Goal: Information Seeking & Learning: Learn about a topic

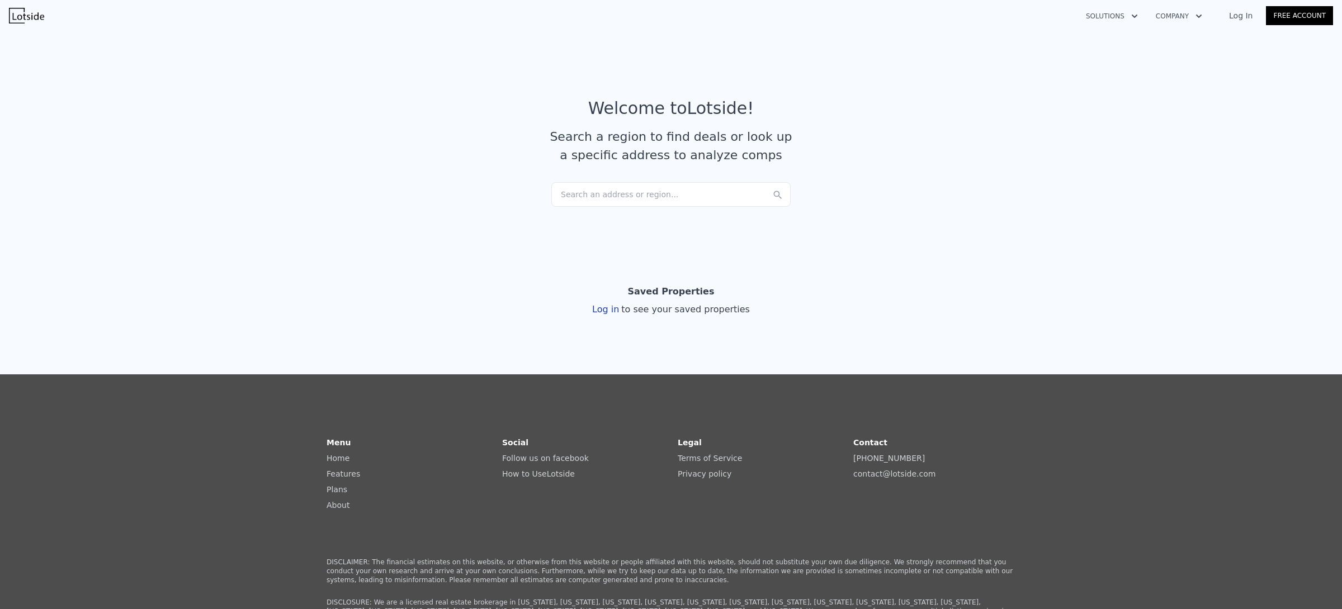
click at [603, 192] on div "Search an address or region..." at bounding box center [670, 194] width 239 height 25
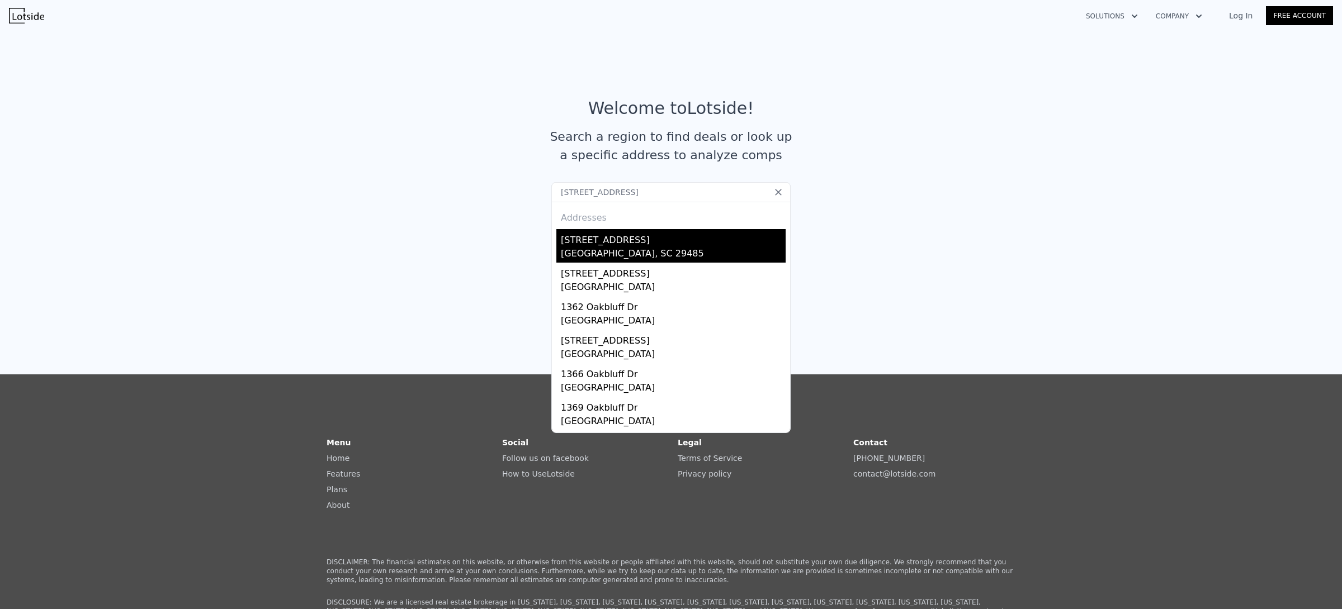
type input "[STREET_ADDRESS]"
click at [592, 238] on div "[STREET_ADDRESS]" at bounding box center [673, 238] width 225 height 18
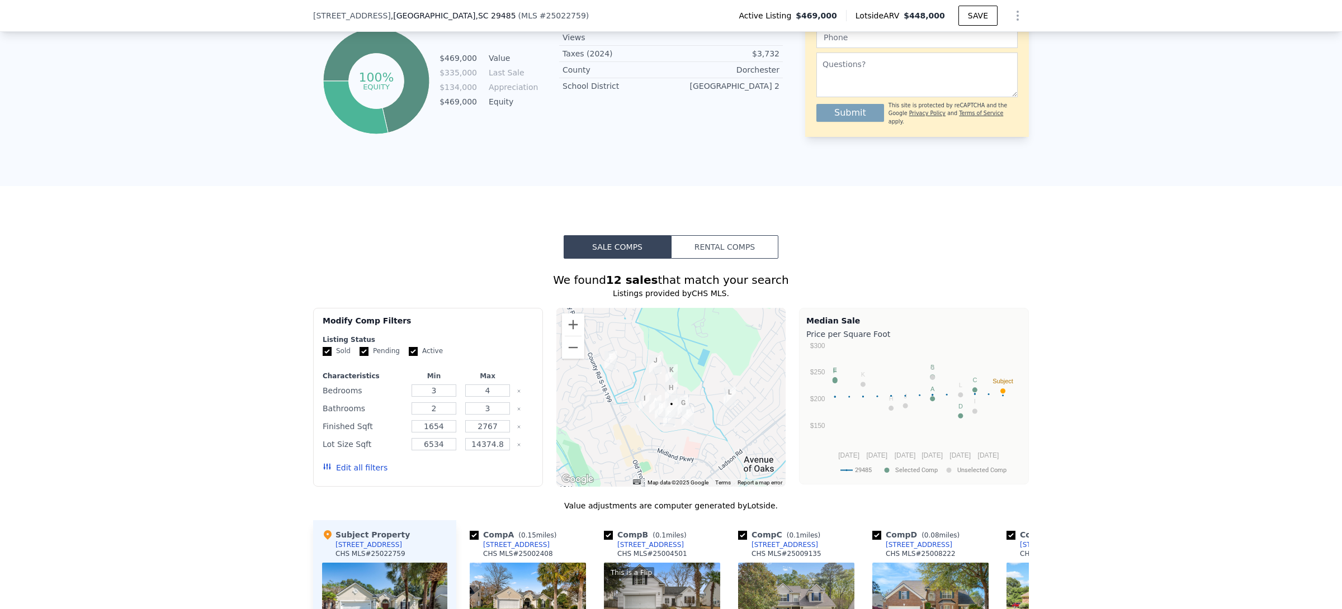
scroll to position [698, 0]
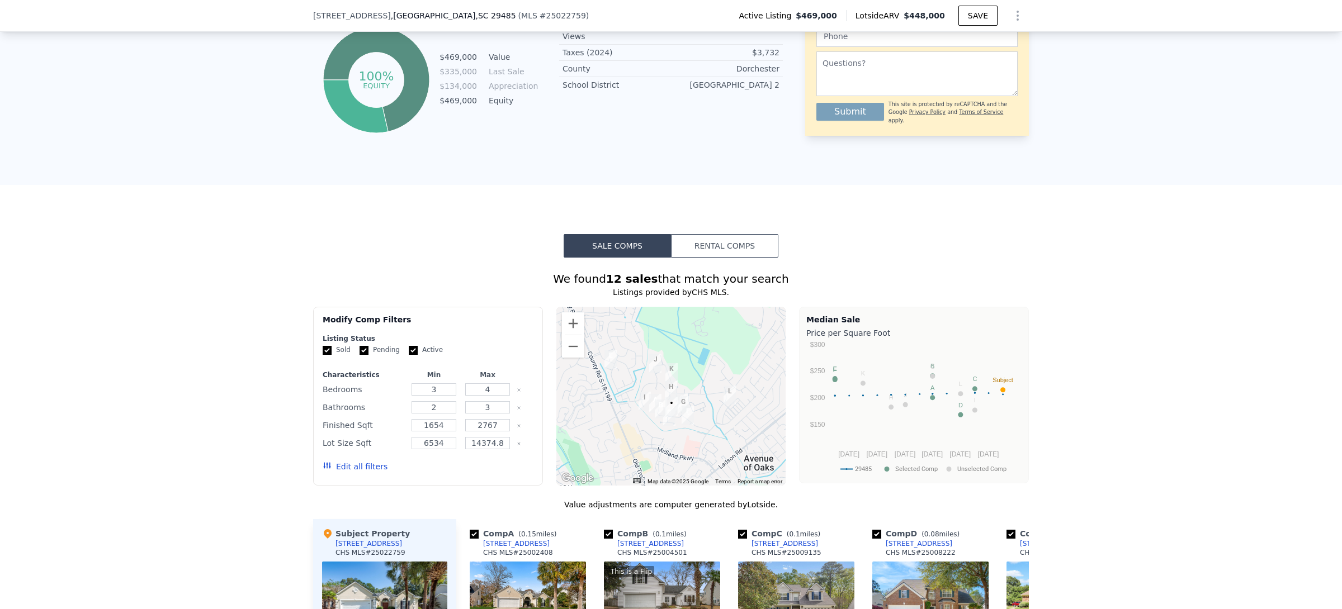
click at [758, 264] on div "We found 12 sales that match your search Listings provided by CHS MLS . Filters…" at bounding box center [671, 578] width 716 height 641
click at [738, 253] on button "Rental Comps" at bounding box center [724, 245] width 107 height 23
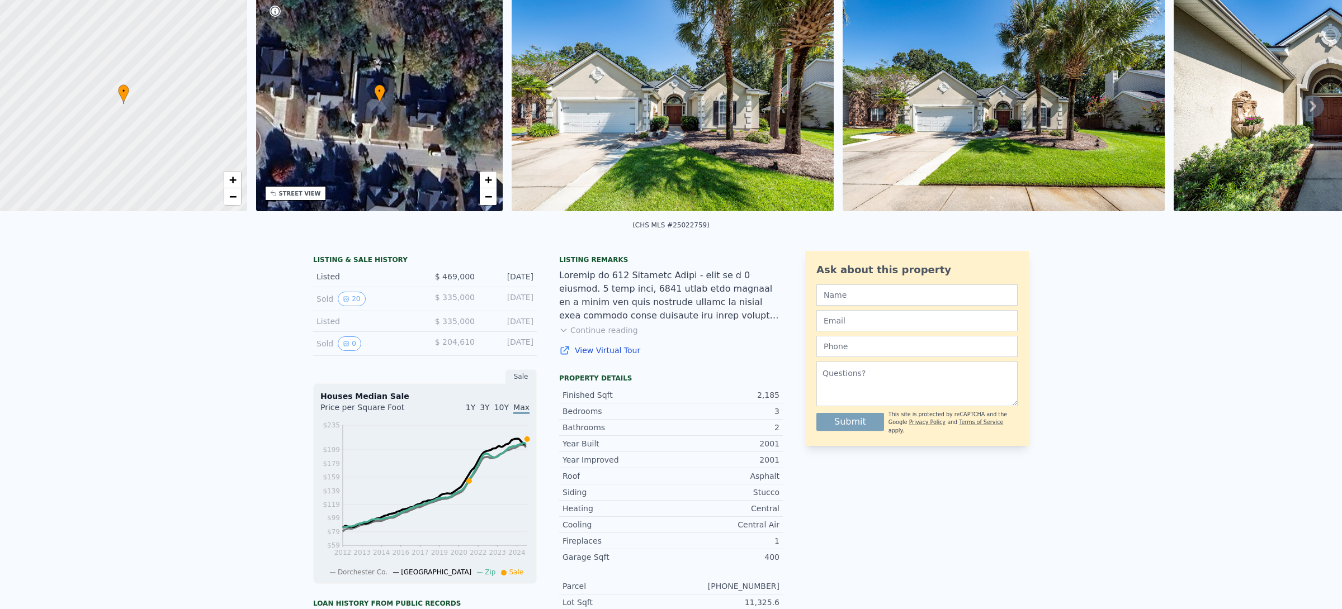
scroll to position [4, 0]
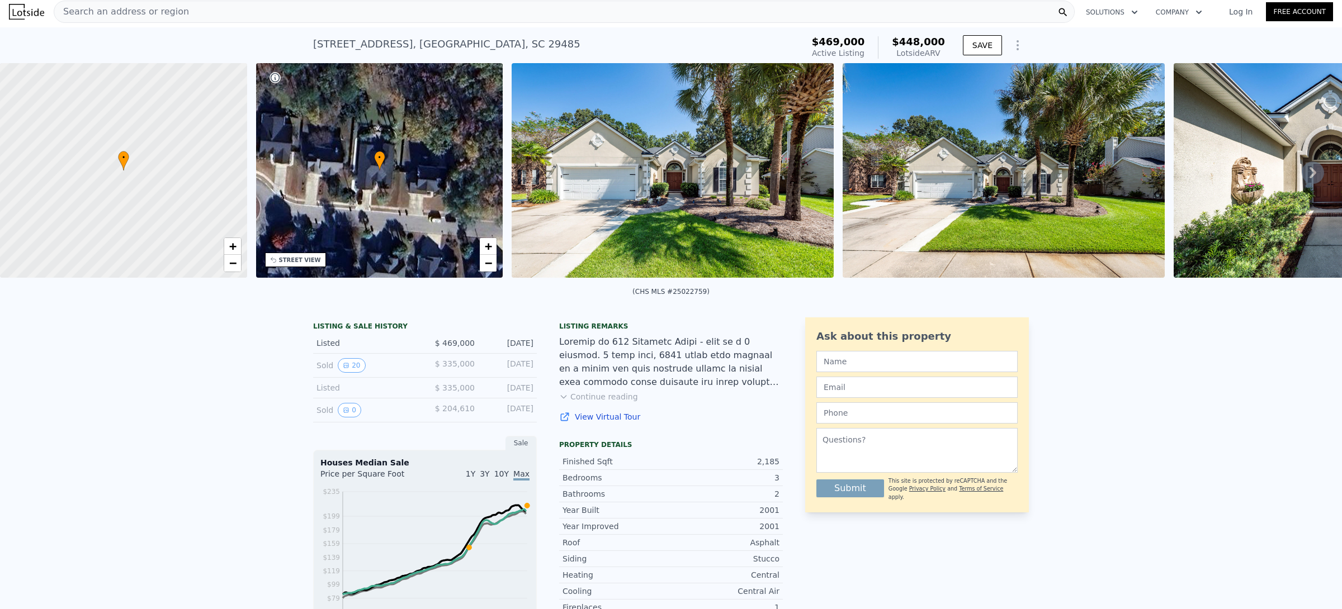
click at [609, 403] on button "Continue reading" at bounding box center [598, 396] width 79 height 11
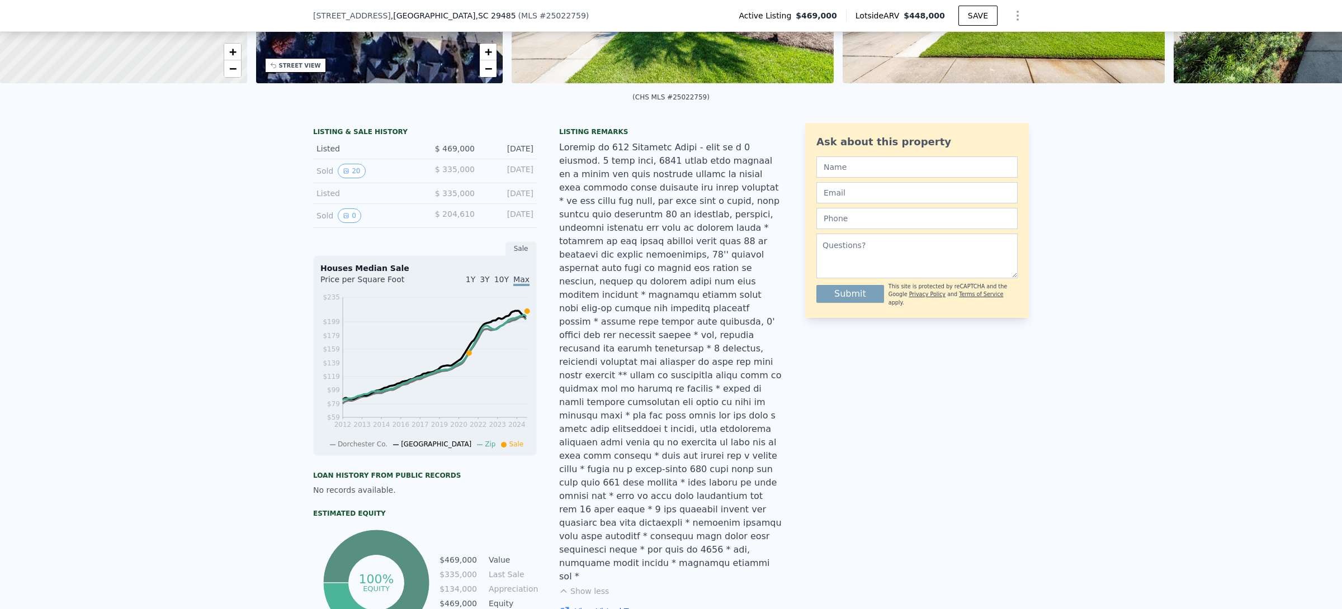
scroll to position [182, 0]
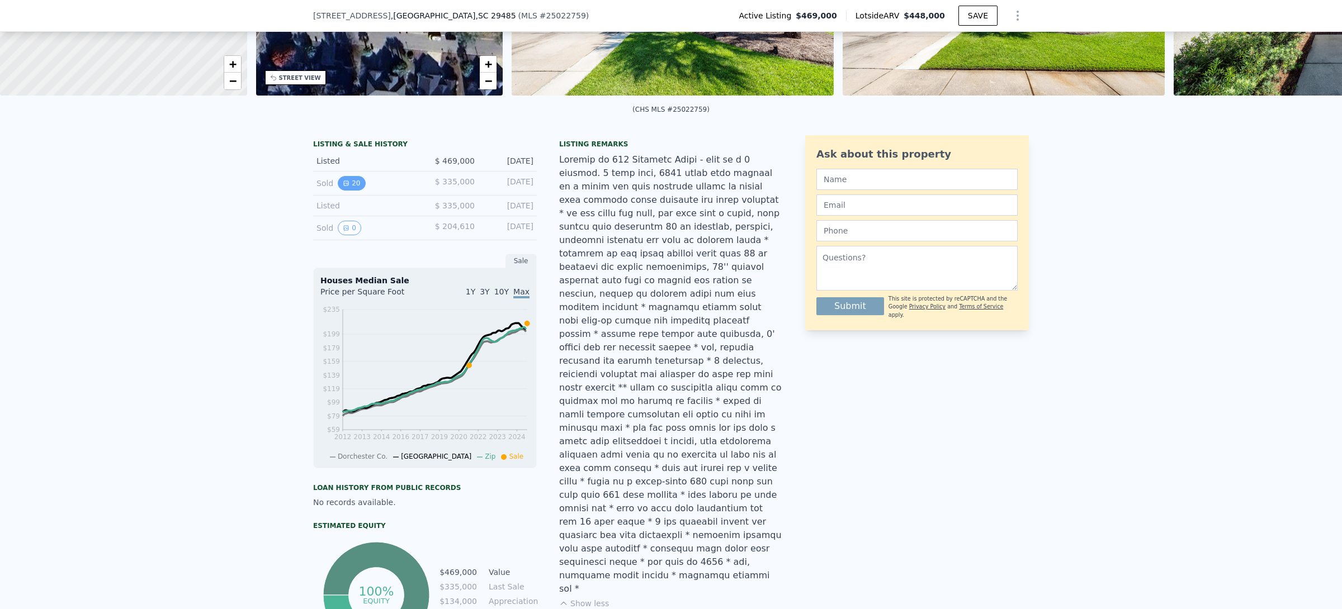
click at [347, 191] on button "20" at bounding box center [351, 183] width 27 height 15
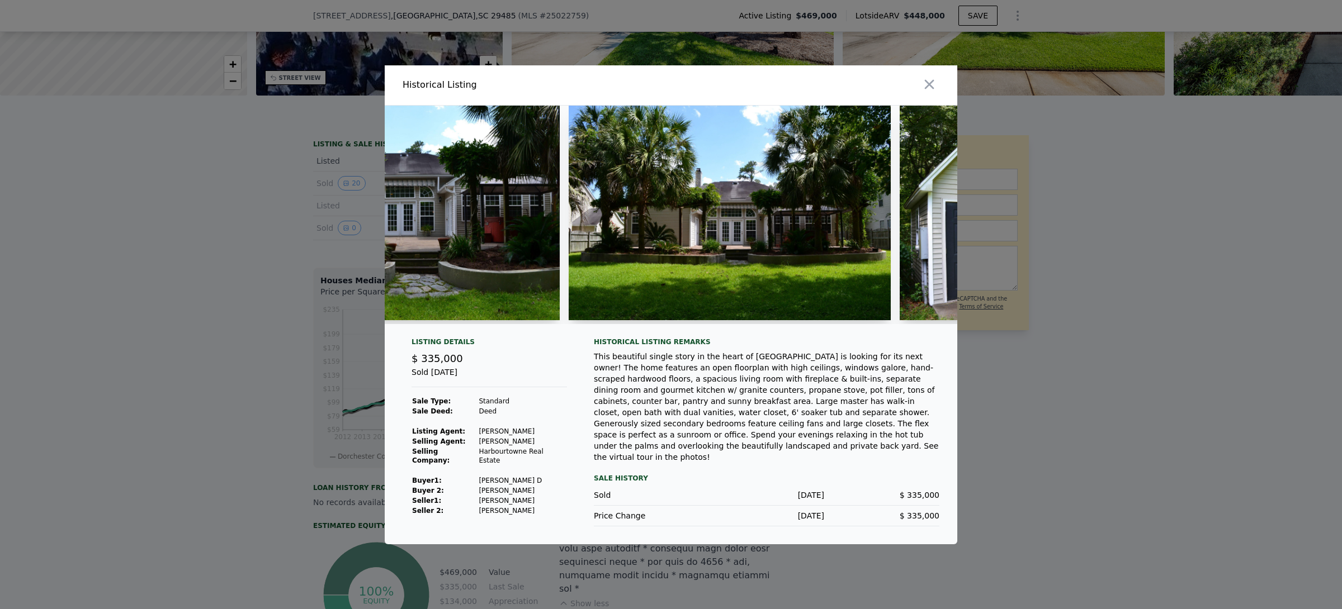
scroll to position [0, 5315]
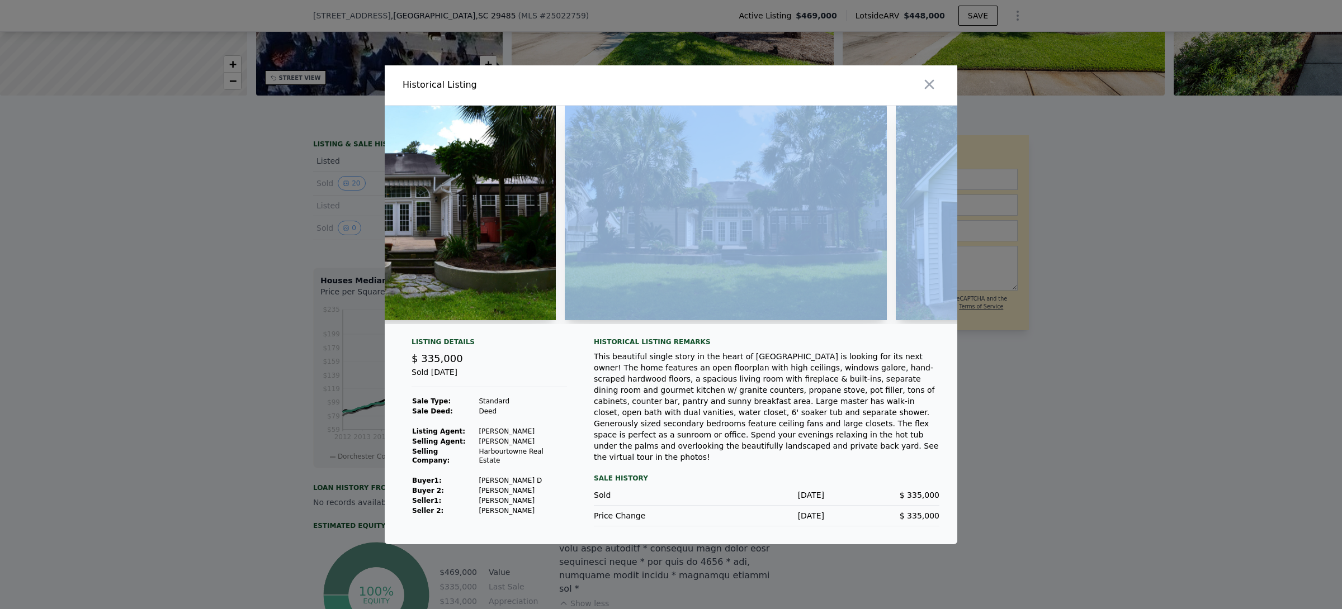
click at [895, 321] on div at bounding box center [671, 215] width 573 height 219
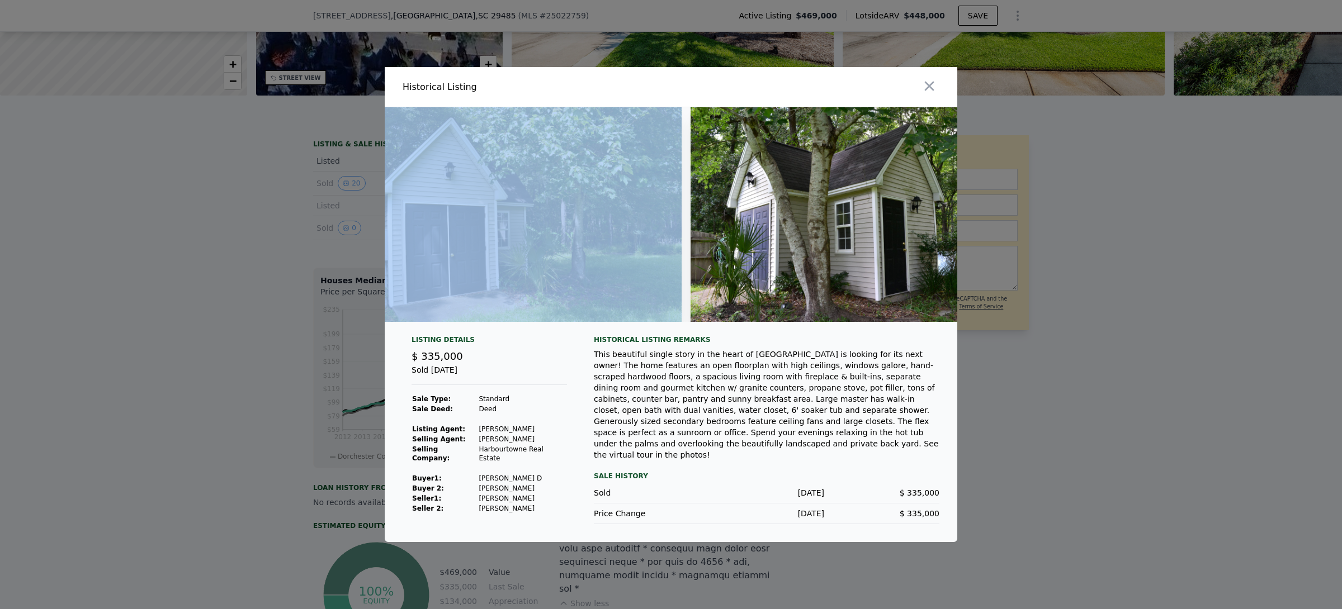
scroll to position [0, 5925]
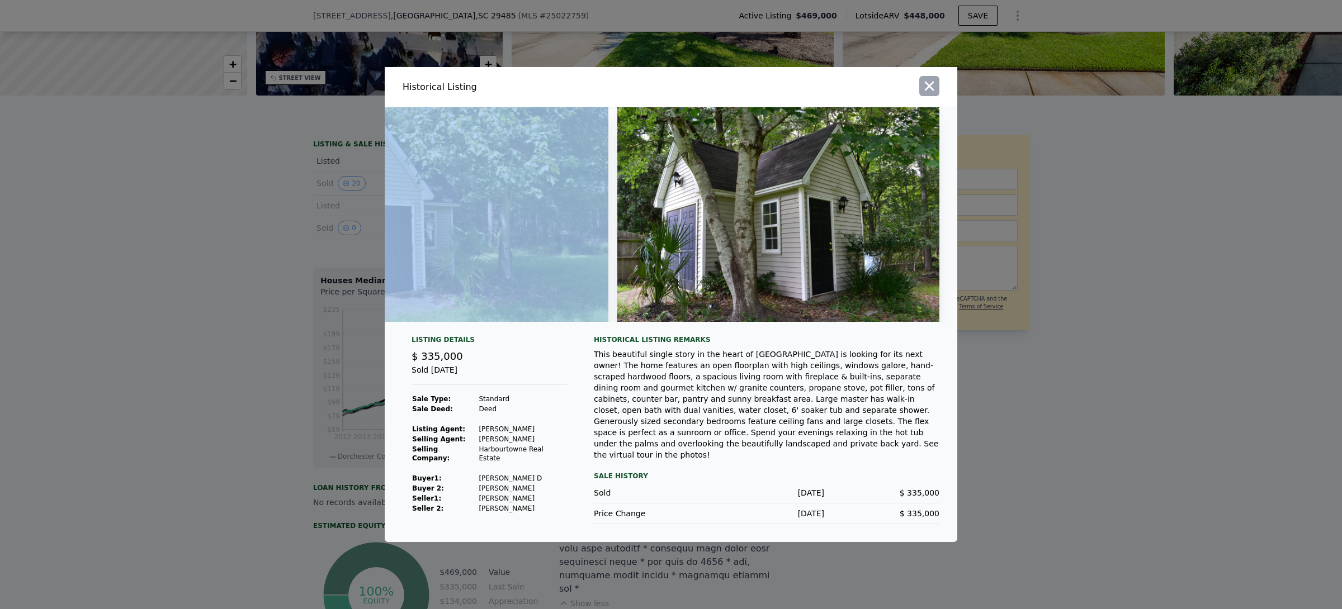
click at [928, 87] on icon "button" at bounding box center [930, 87] width 10 height 10
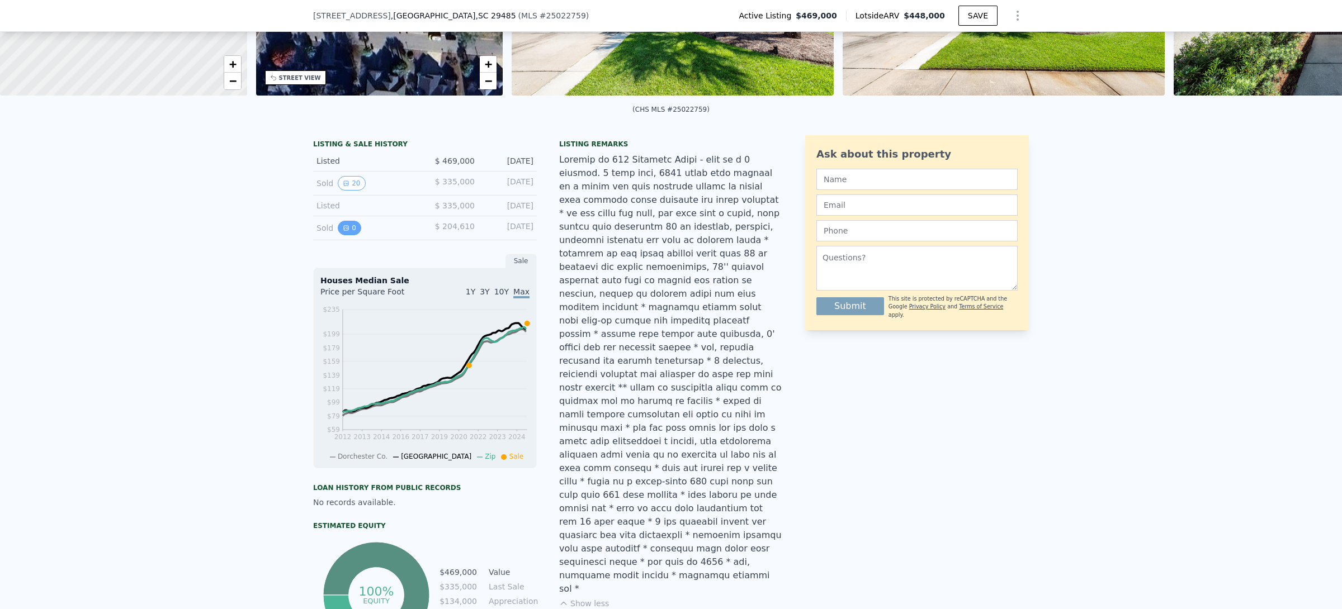
click at [348, 235] on button "0" at bounding box center [349, 228] width 23 height 15
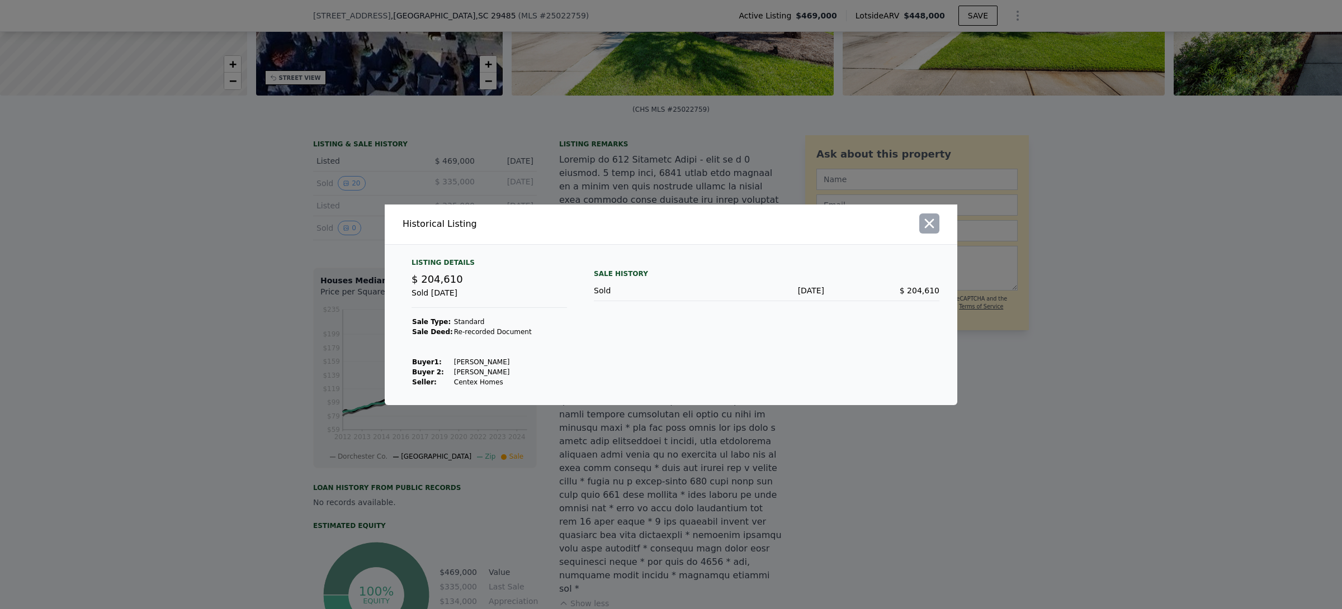
click at [929, 225] on icon "button" at bounding box center [930, 224] width 10 height 10
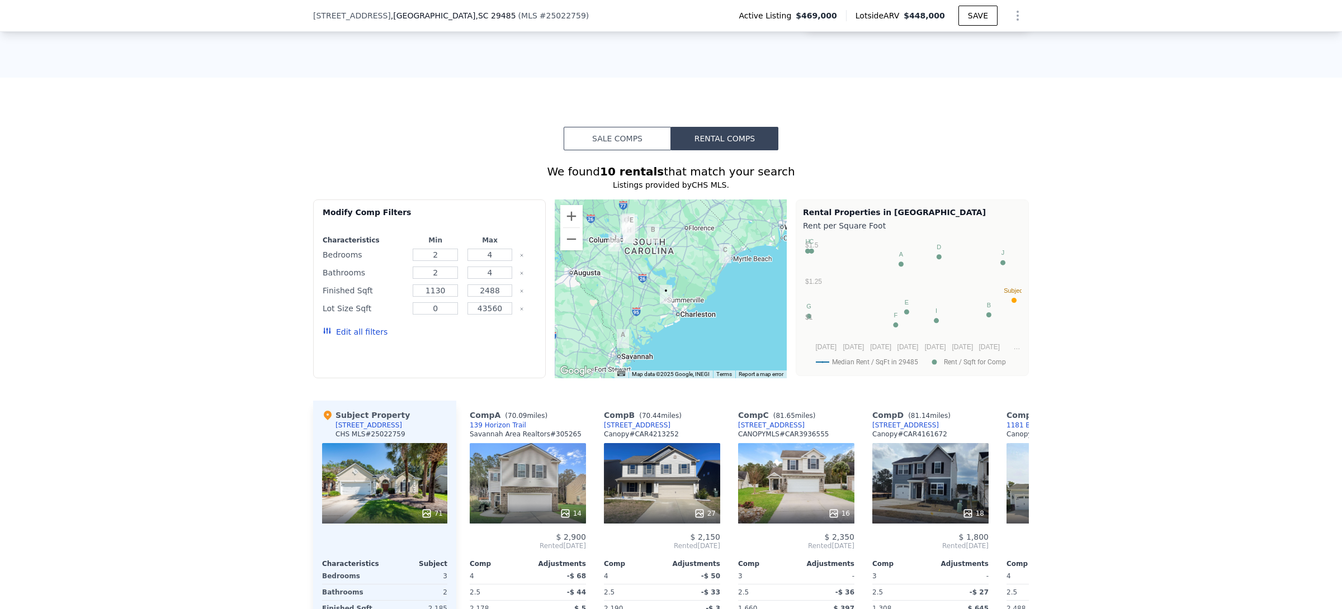
scroll to position [1172, 0]
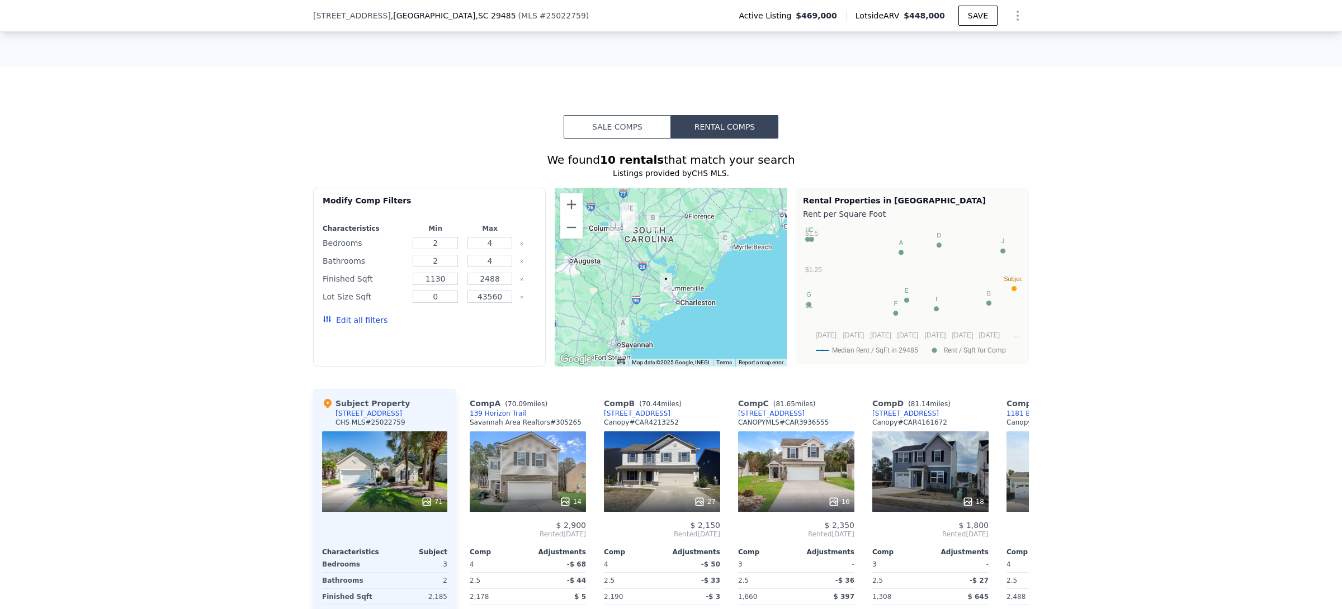
click at [594, 115] on button "Sale Comps" at bounding box center [617, 126] width 107 height 23
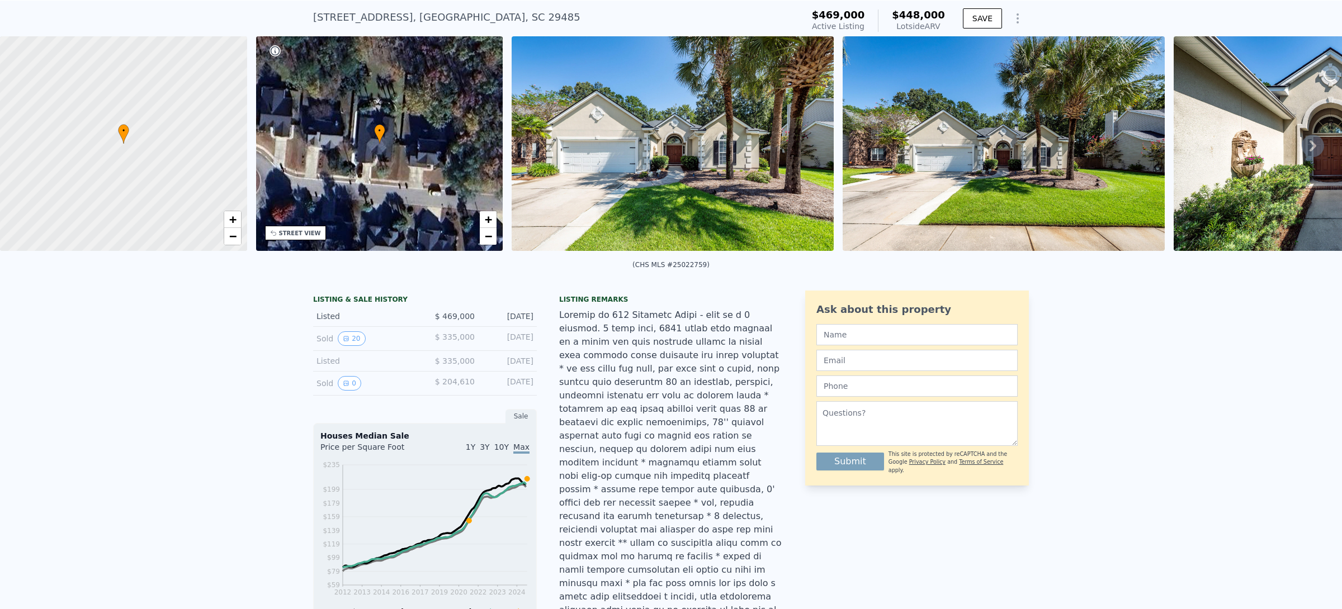
scroll to position [0, 0]
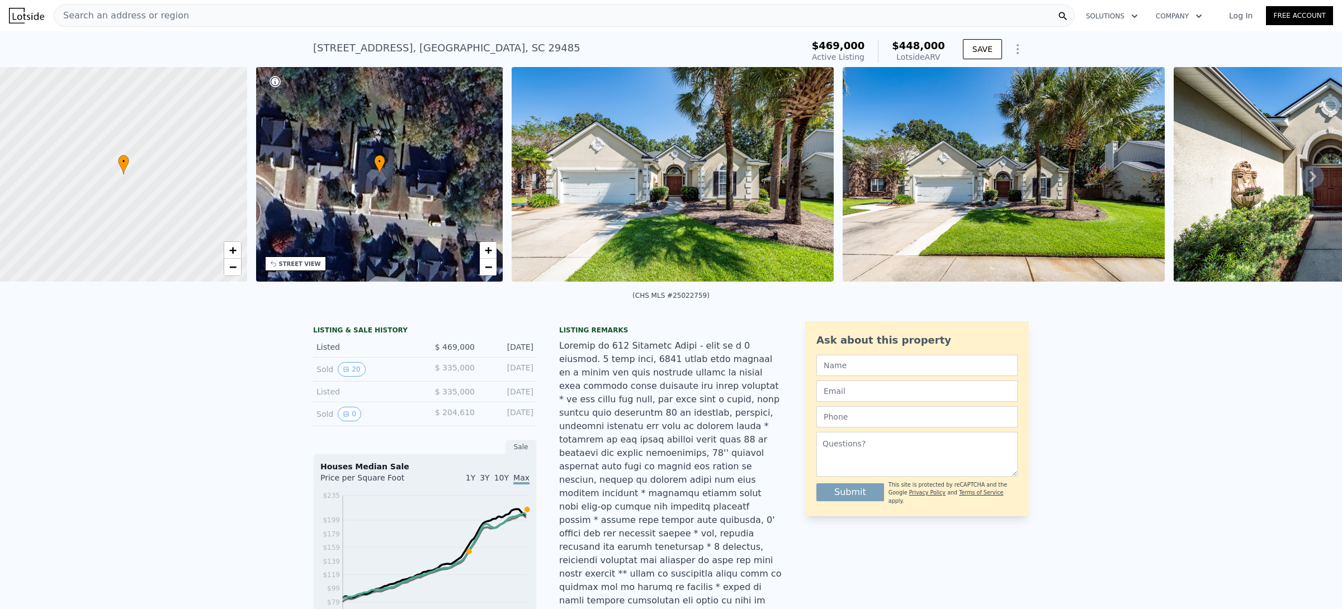
click at [122, 8] on div "Search an address or region" at bounding box center [121, 15] width 135 height 21
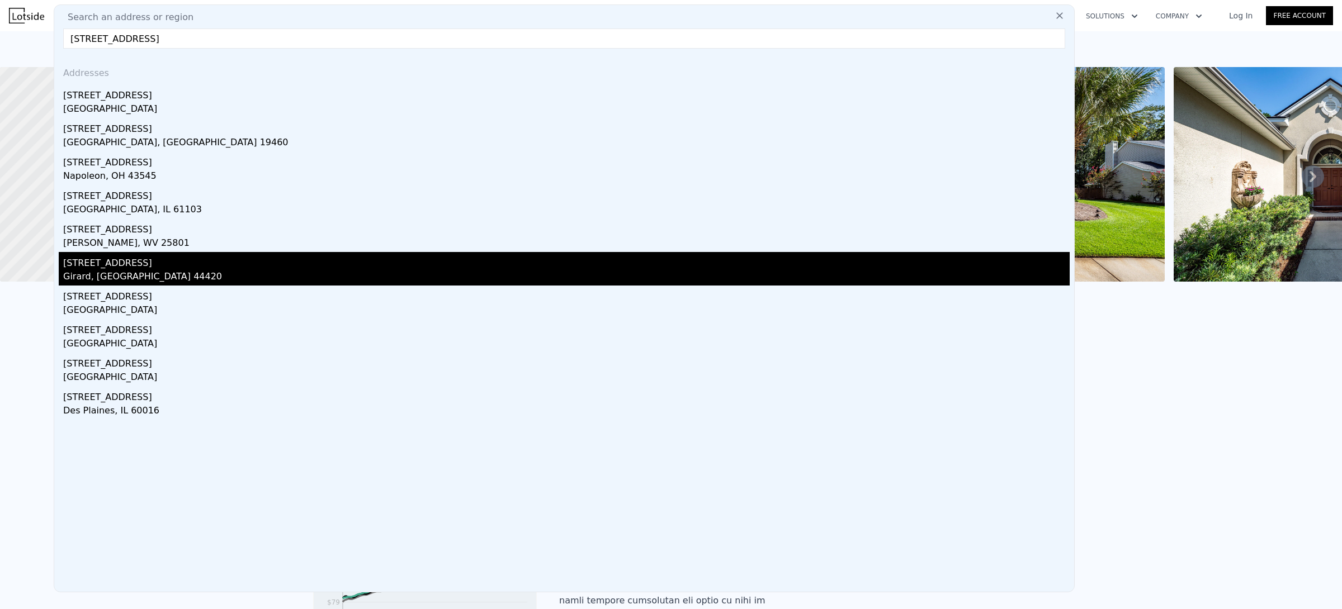
type input "917 woodlawn ave"
click at [102, 278] on div "Girard, OH 44420" at bounding box center [566, 278] width 1006 height 16
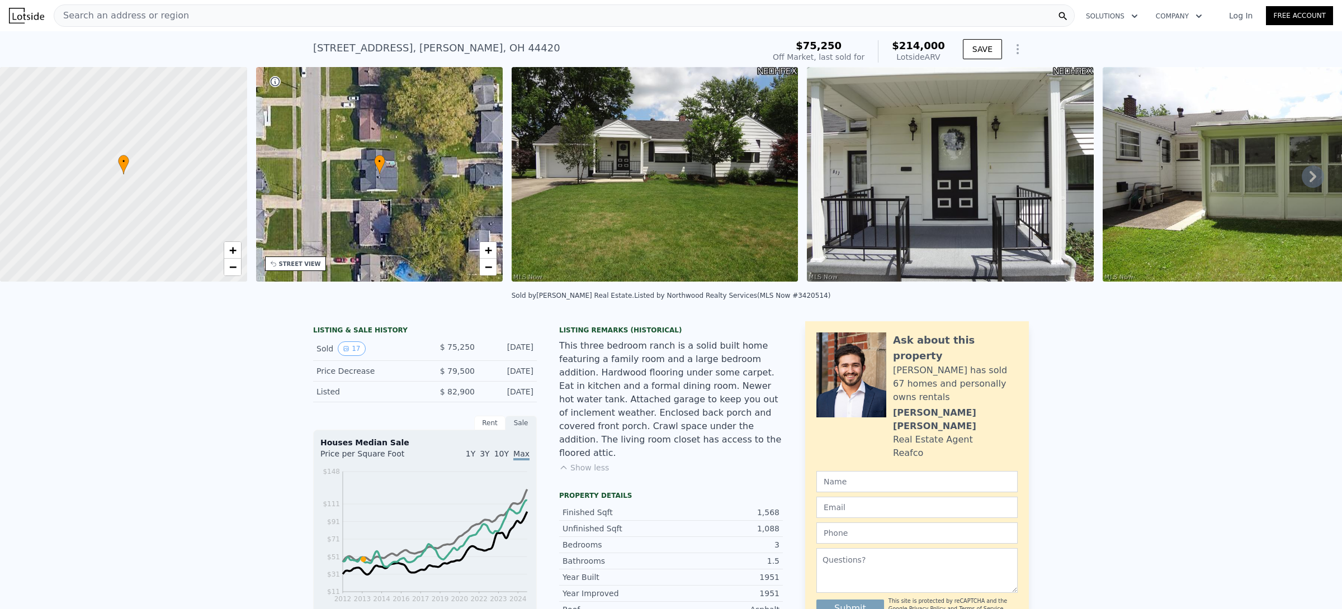
click at [162, 21] on span "Search an address or region" at bounding box center [121, 15] width 135 height 13
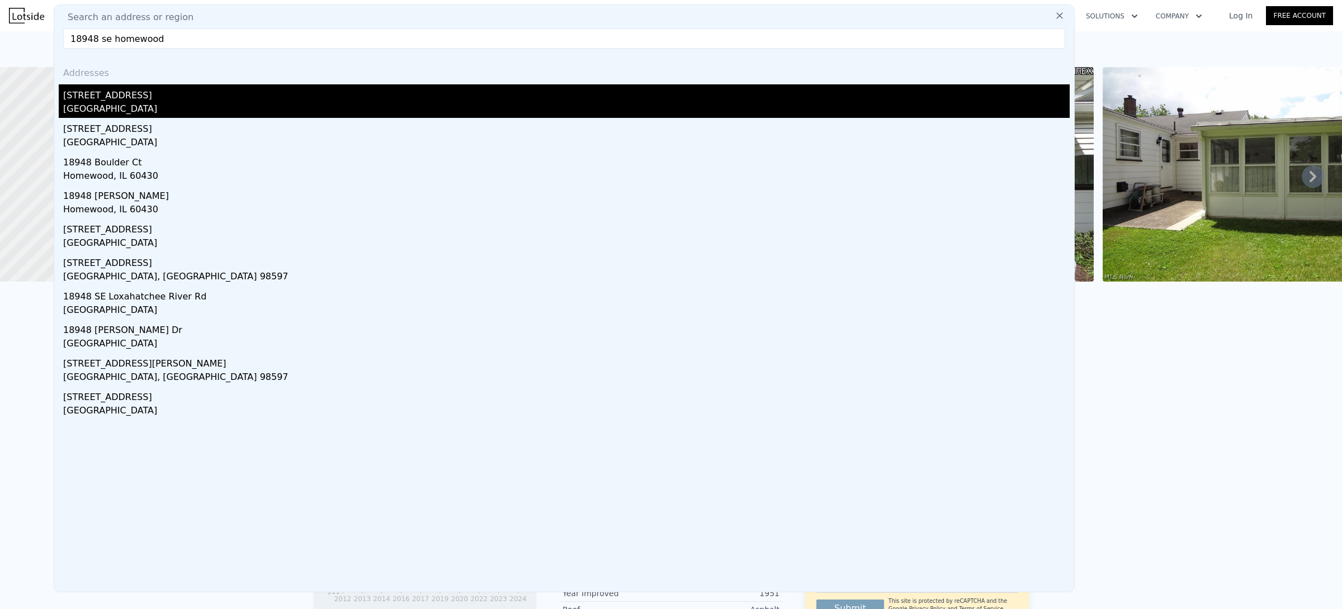
type input "18948 se homewood"
click at [115, 102] on div "Martin County, FL 33469" at bounding box center [566, 110] width 1006 height 16
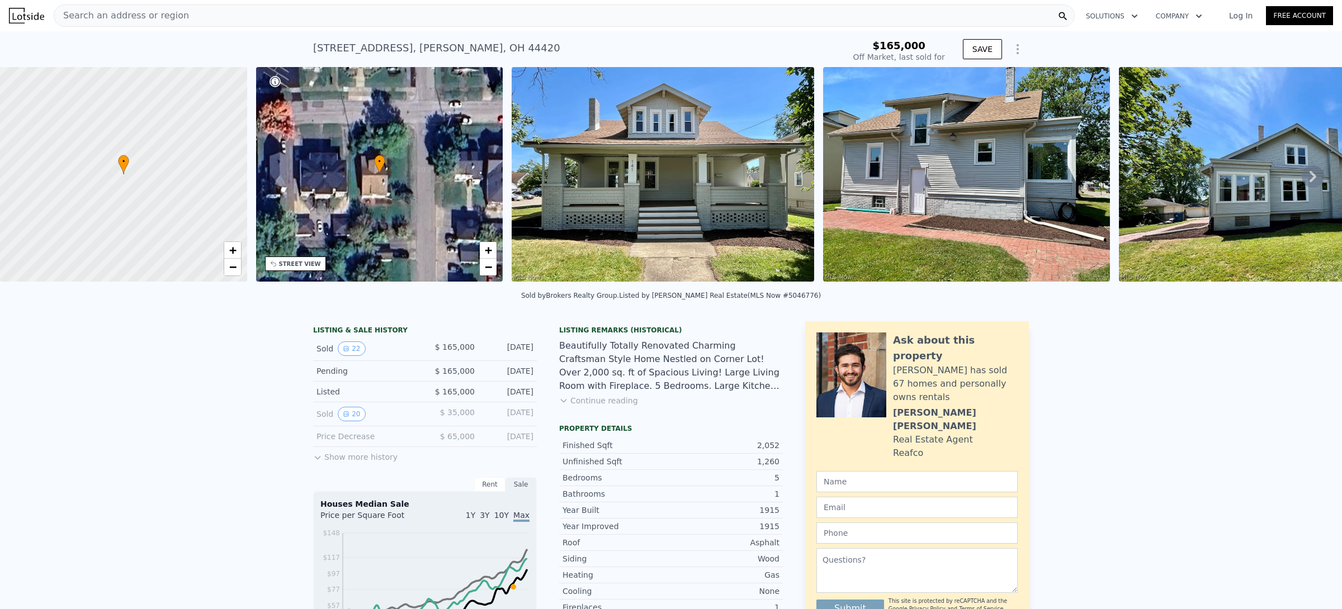
click at [1303, 184] on icon at bounding box center [1313, 177] width 22 height 22
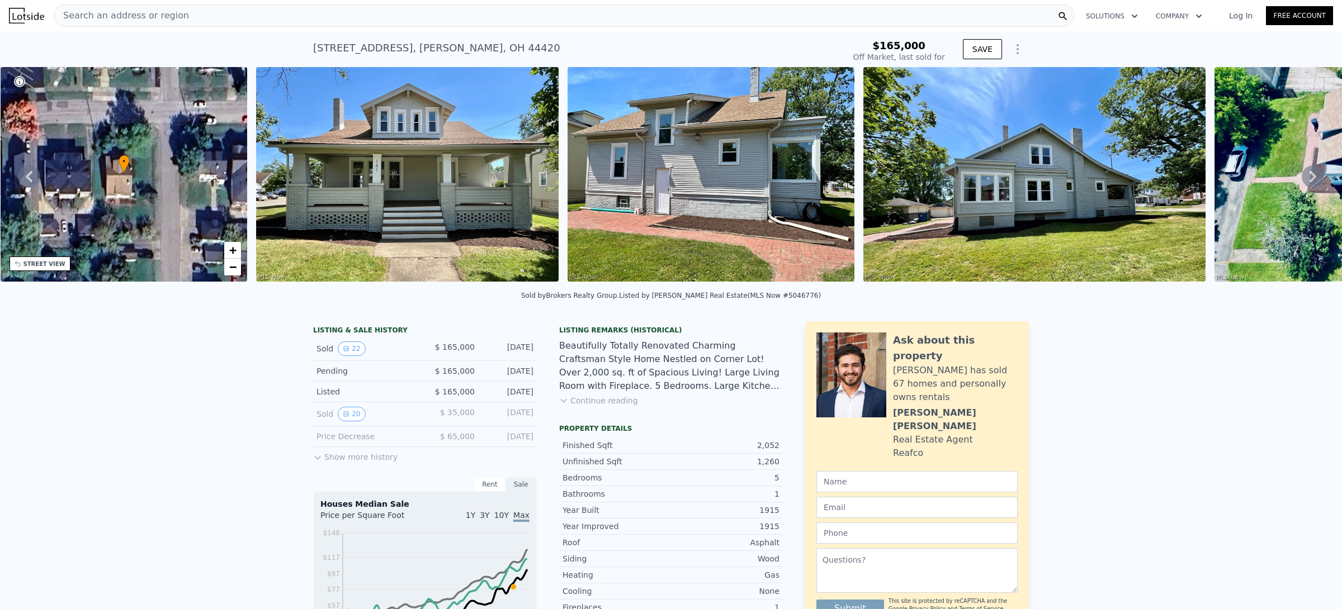
click at [1309, 182] on icon at bounding box center [1312, 176] width 7 height 11
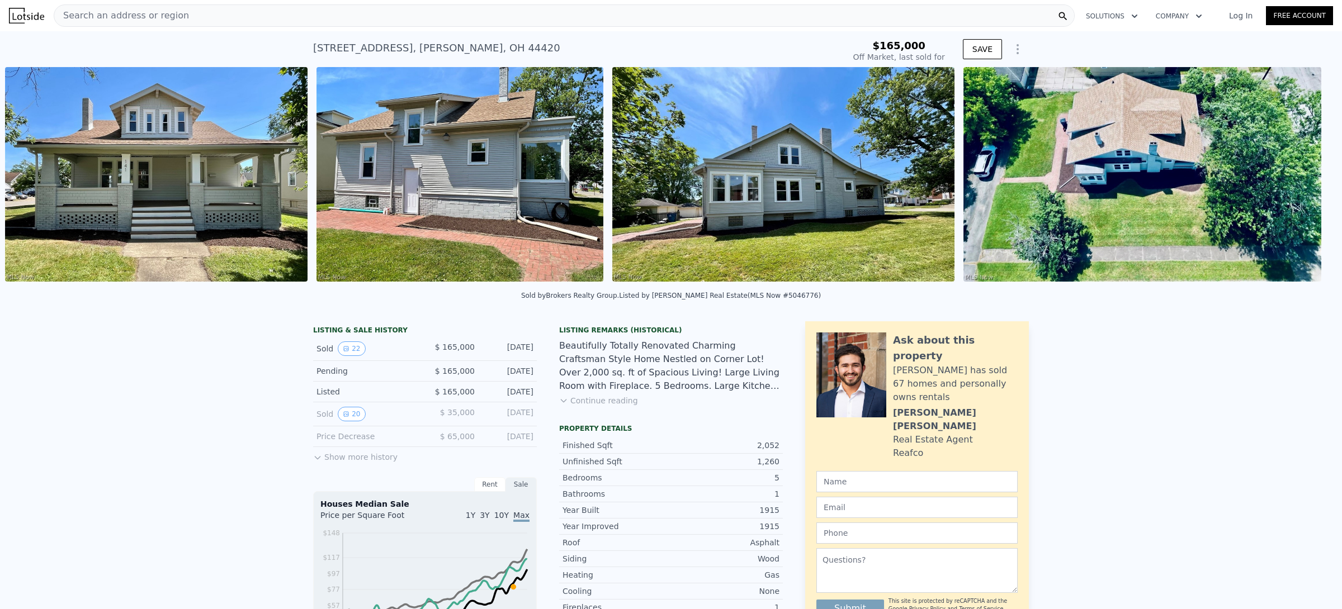
scroll to position [0, 512]
click at [1309, 182] on icon at bounding box center [1312, 176] width 7 height 11
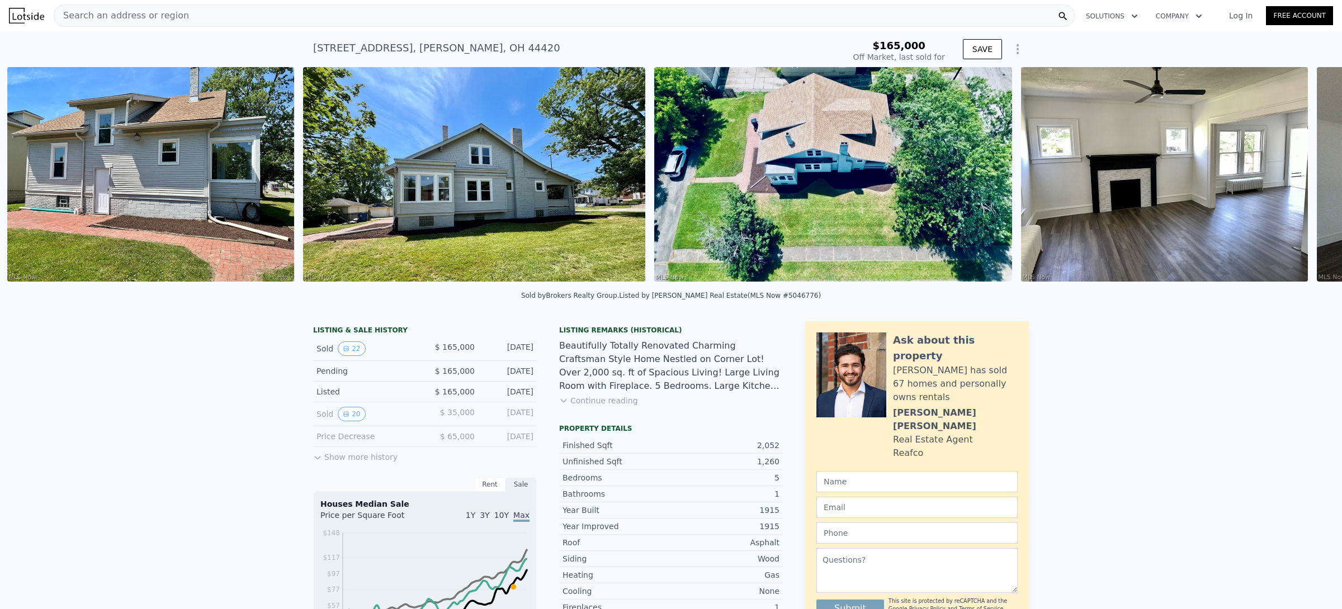
scroll to position [0, 822]
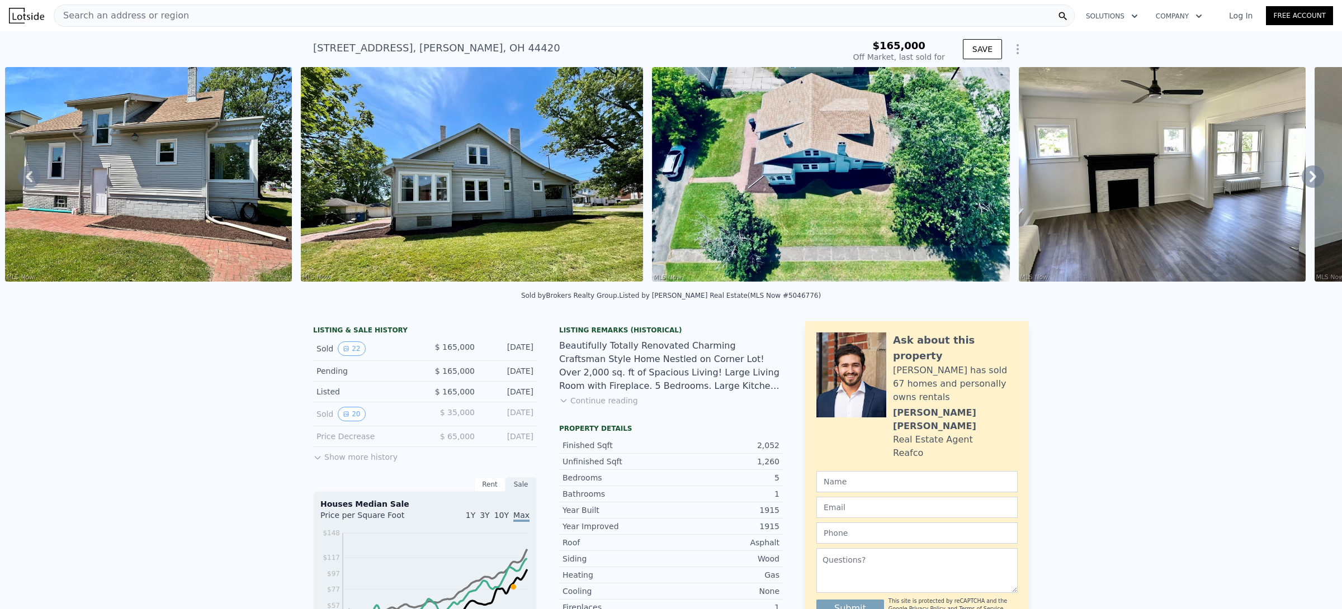
click at [1309, 182] on icon at bounding box center [1312, 176] width 7 height 11
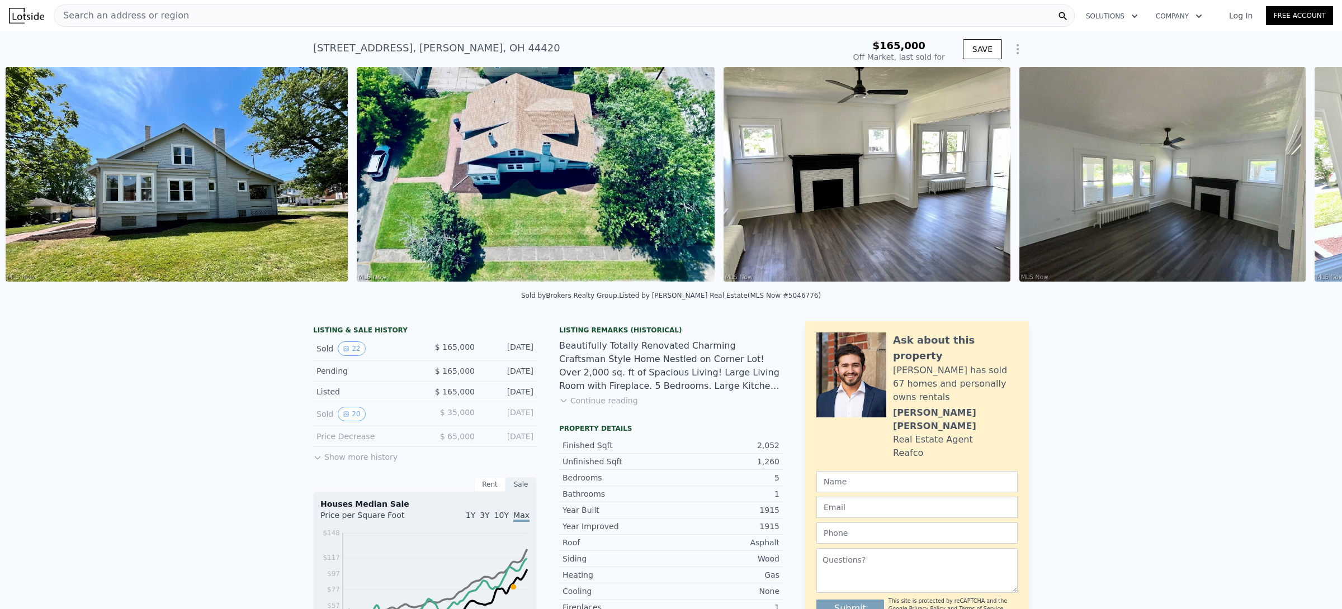
scroll to position [0, 1118]
click at [1309, 182] on icon at bounding box center [1312, 176] width 7 height 11
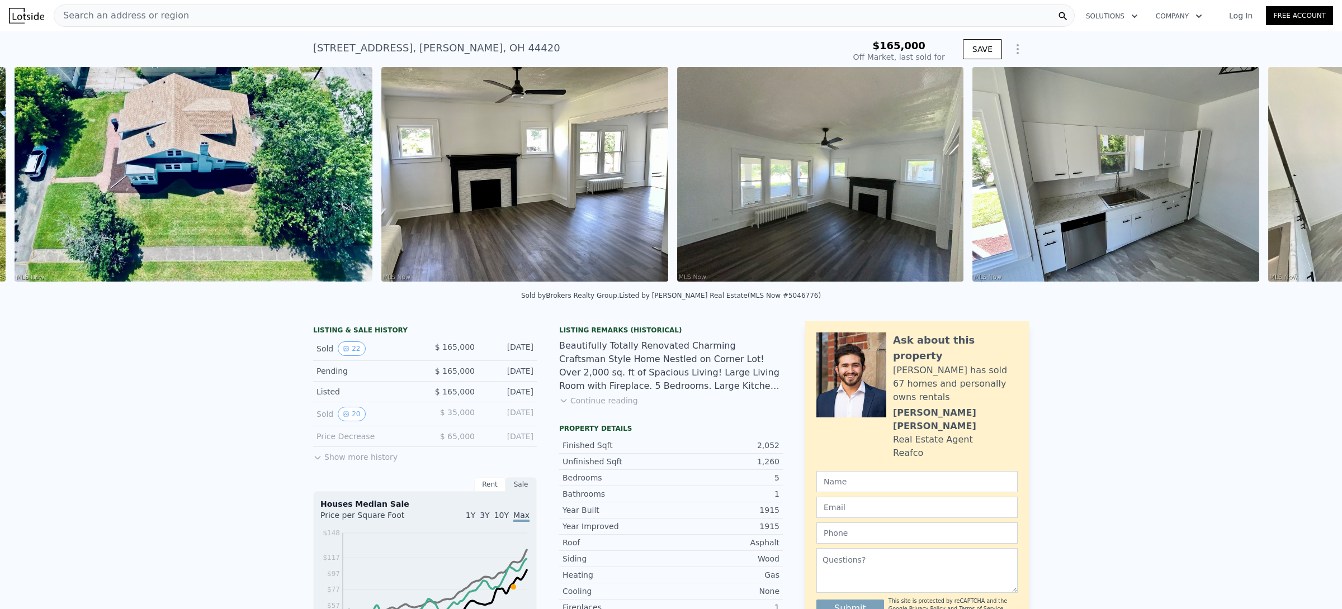
scroll to position [0, 1469]
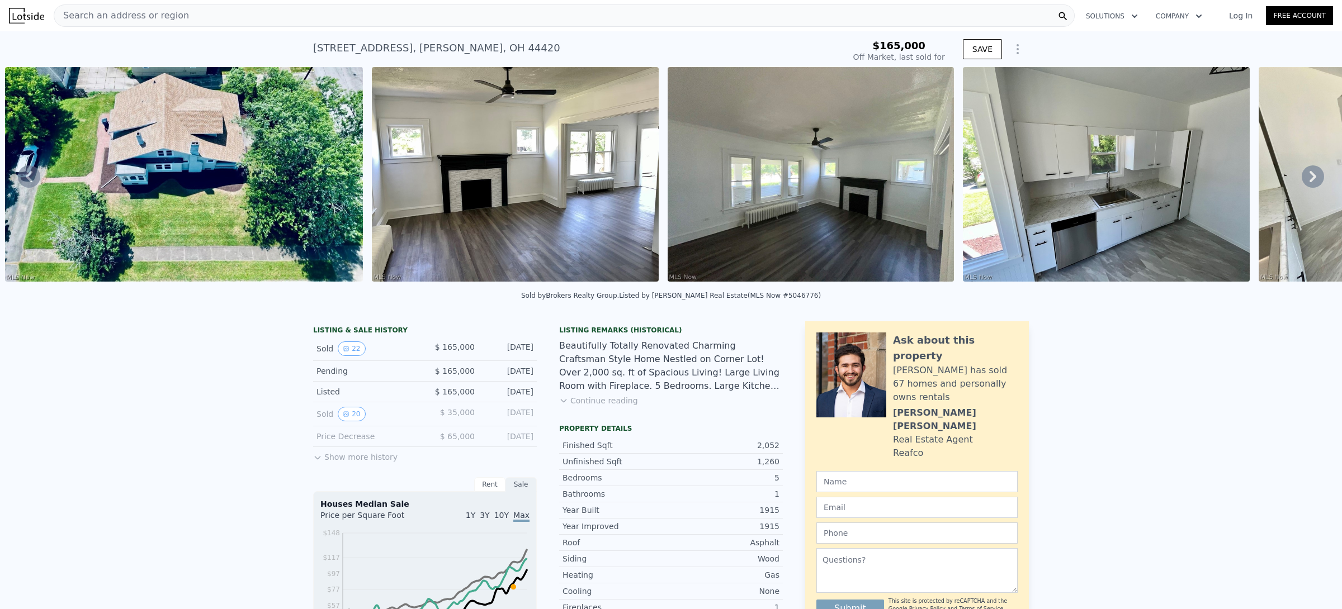
click at [1309, 182] on icon at bounding box center [1312, 176] width 7 height 11
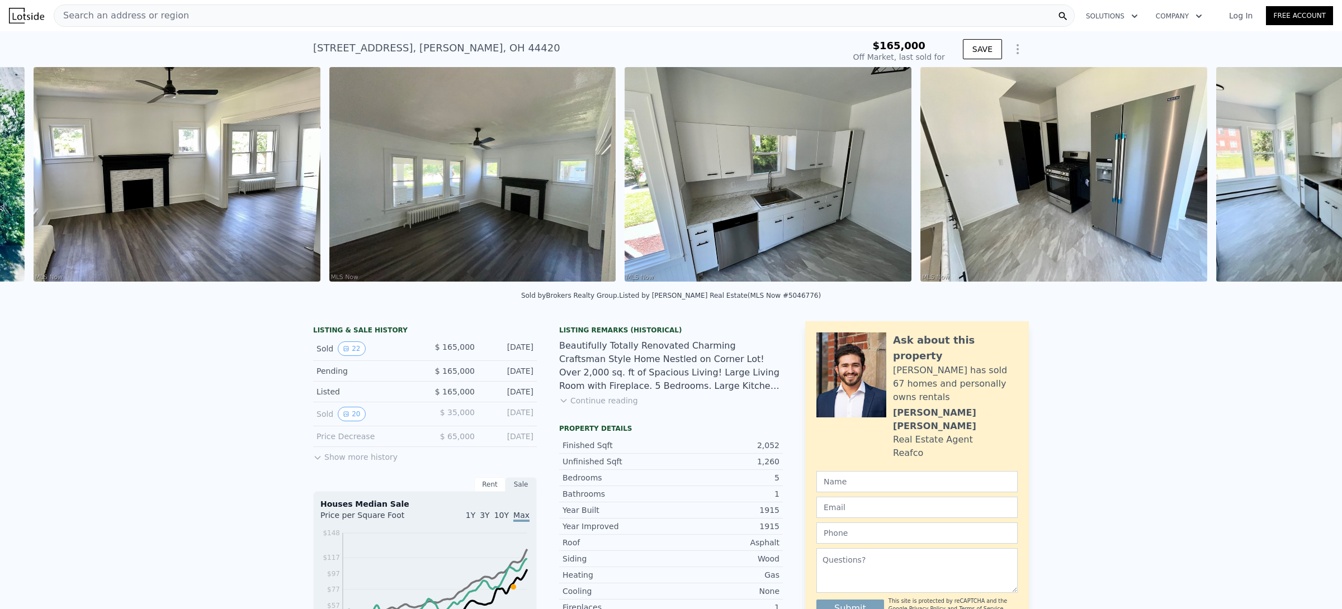
scroll to position [0, 1837]
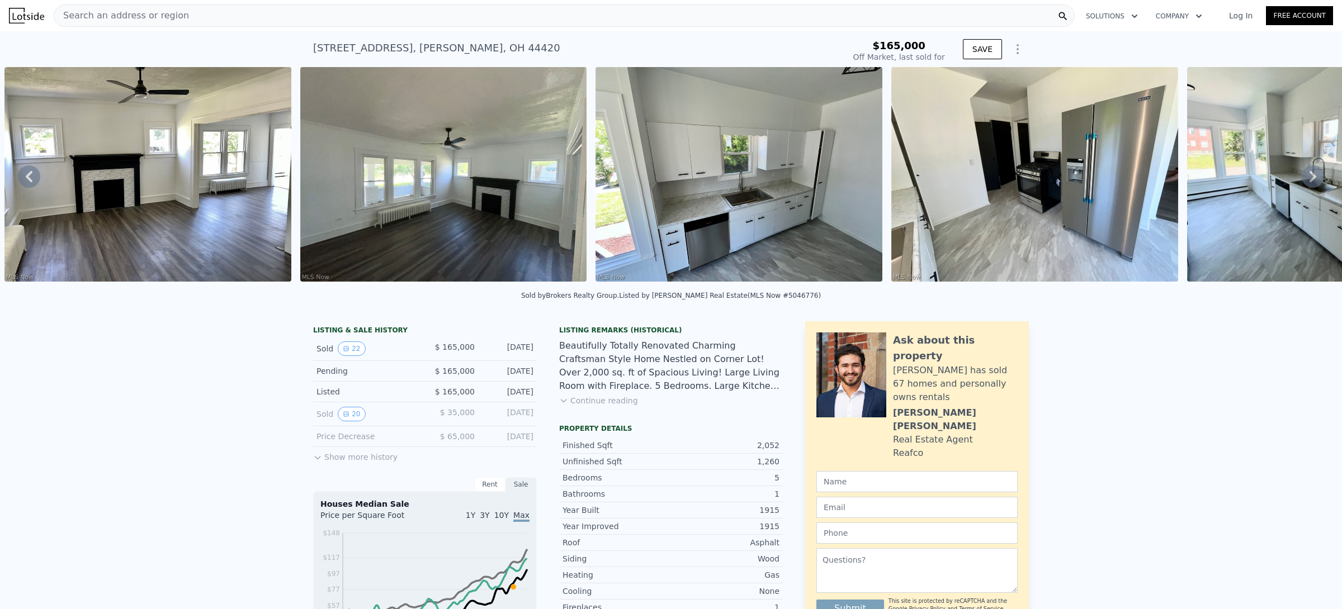
click at [1309, 182] on icon at bounding box center [1312, 176] width 7 height 11
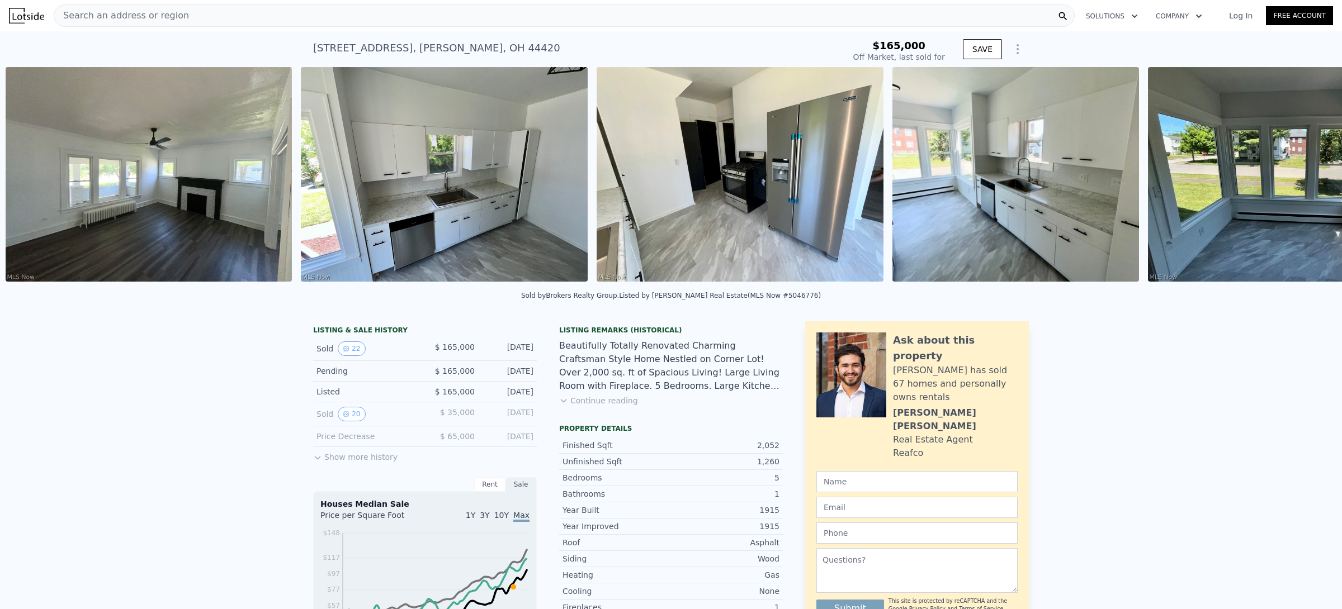
scroll to position [0, 2132]
click at [1302, 180] on icon at bounding box center [1313, 177] width 22 height 22
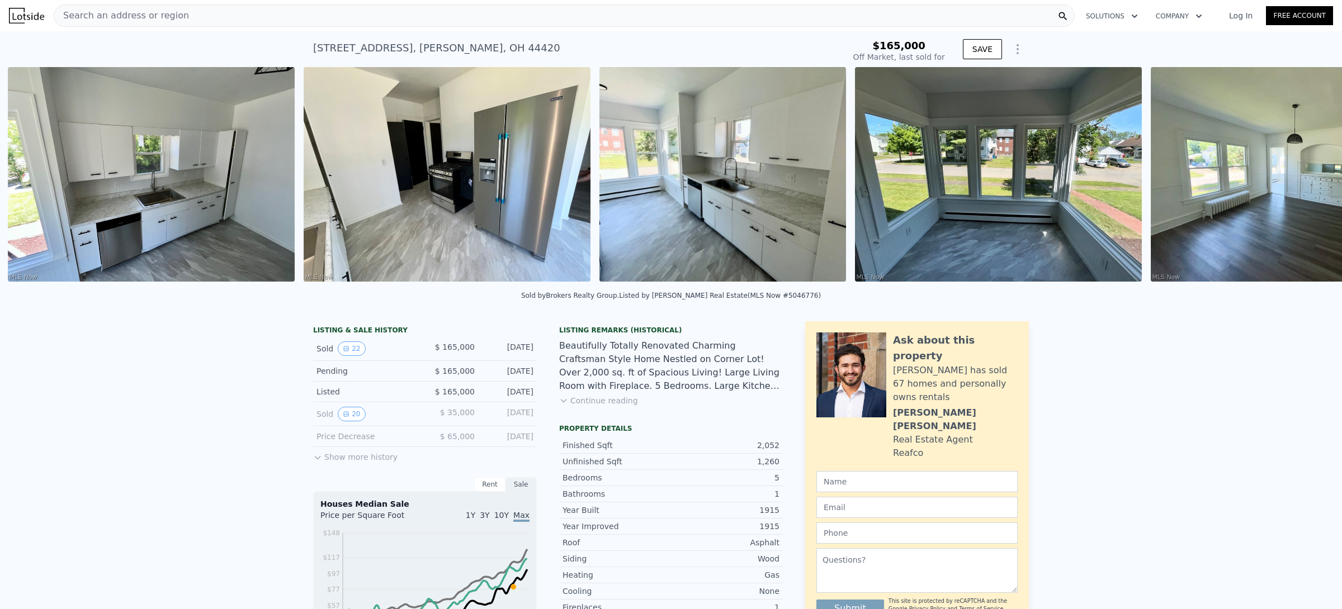
scroll to position [0, 2428]
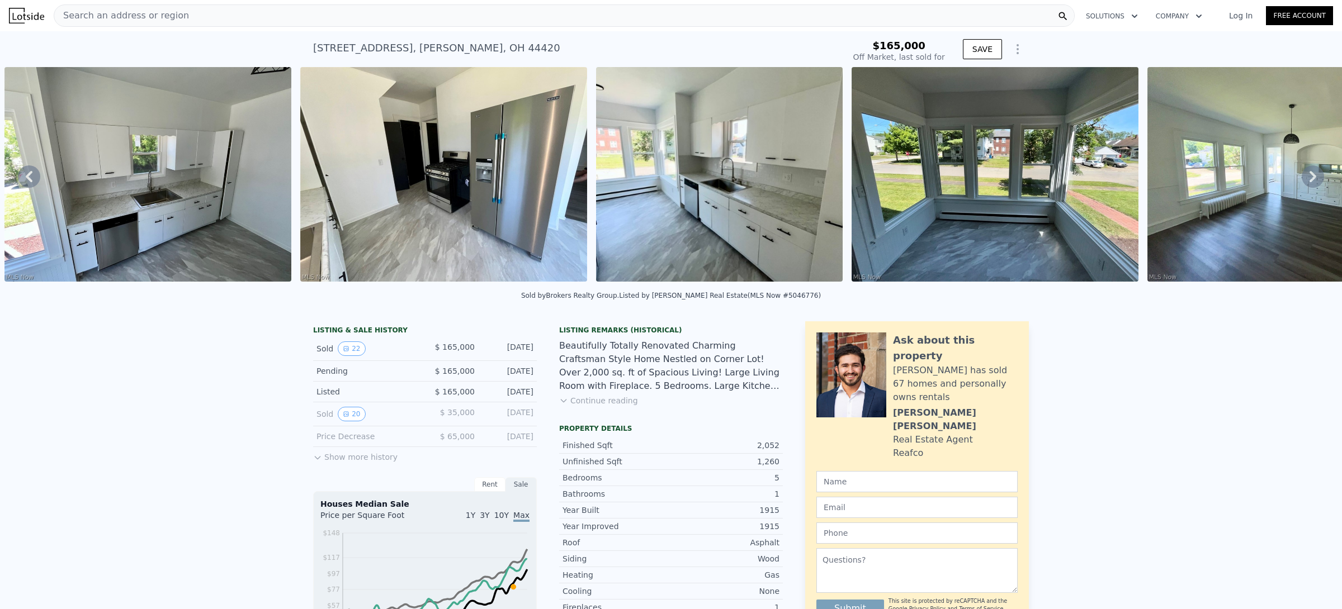
click at [1302, 180] on icon at bounding box center [1313, 177] width 22 height 22
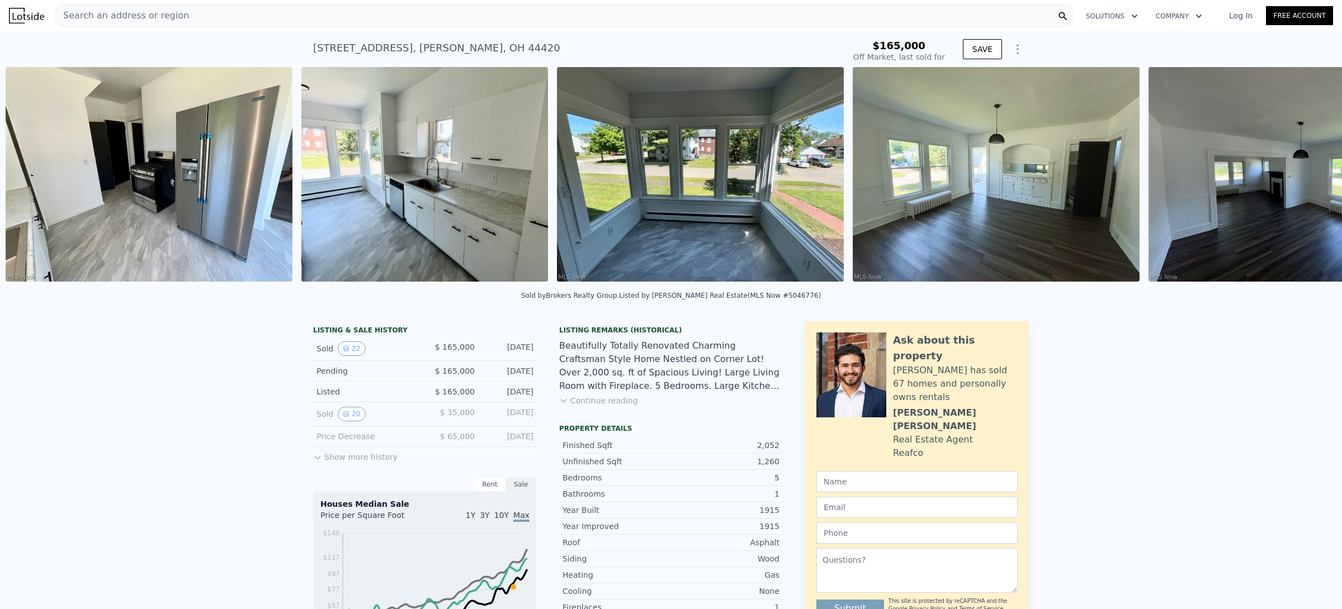
scroll to position [0, 2724]
click at [1302, 180] on icon at bounding box center [1313, 177] width 22 height 22
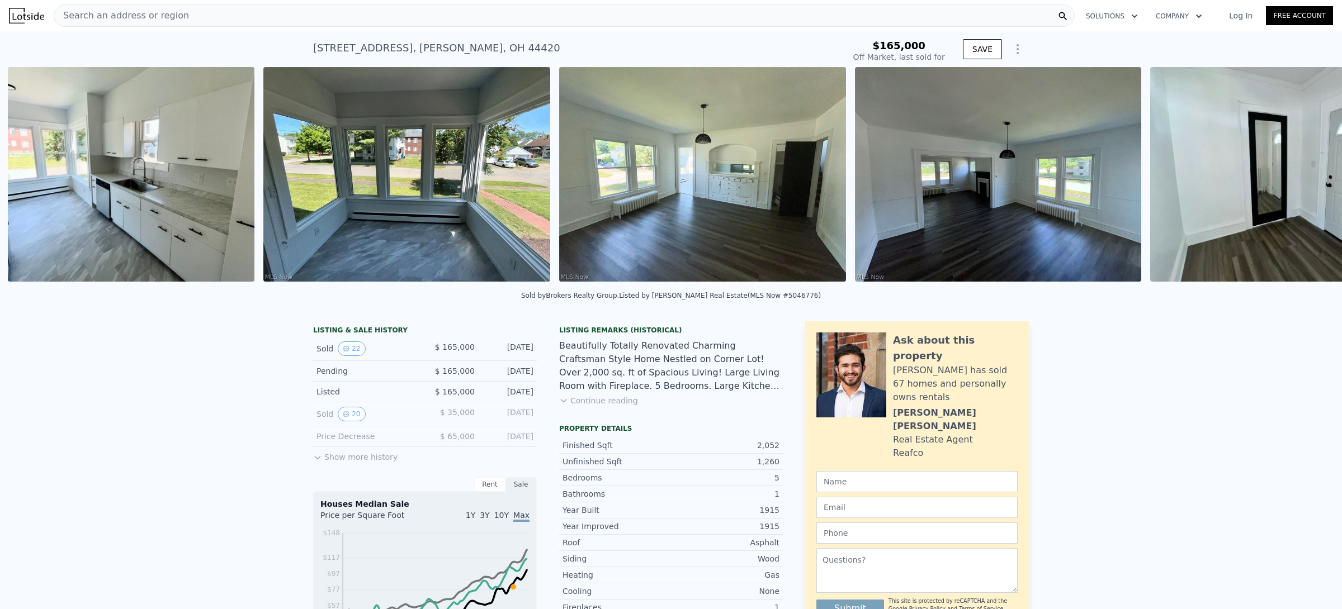
scroll to position [0, 3019]
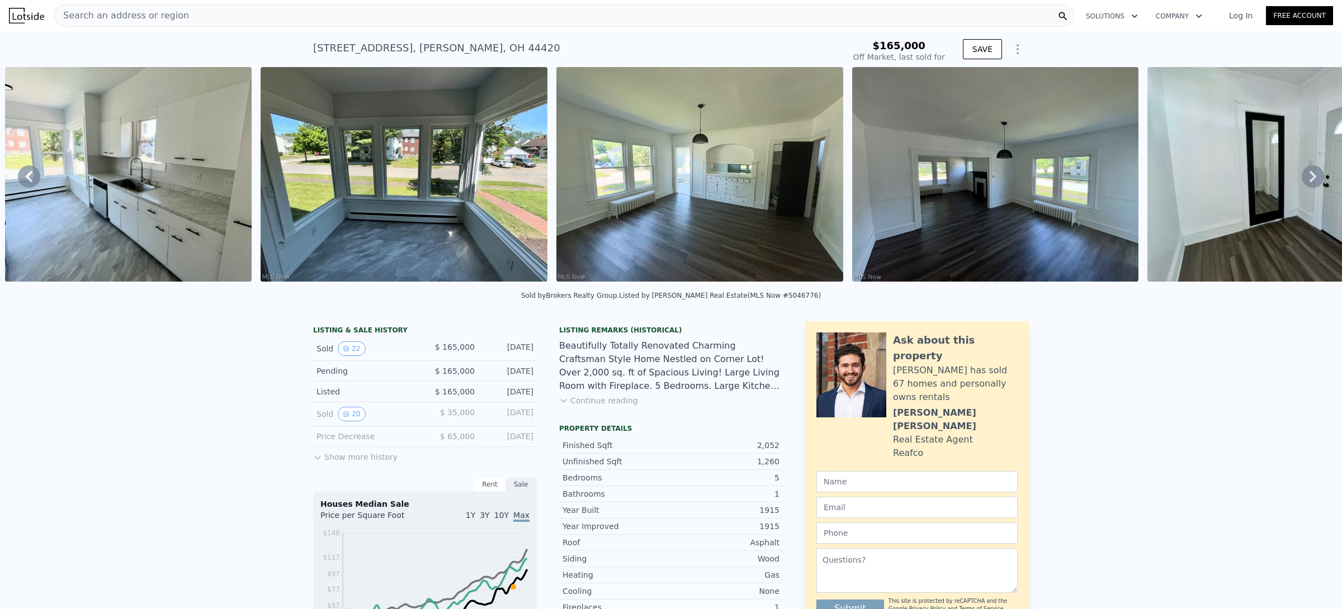
click at [1302, 180] on icon at bounding box center [1313, 177] width 22 height 22
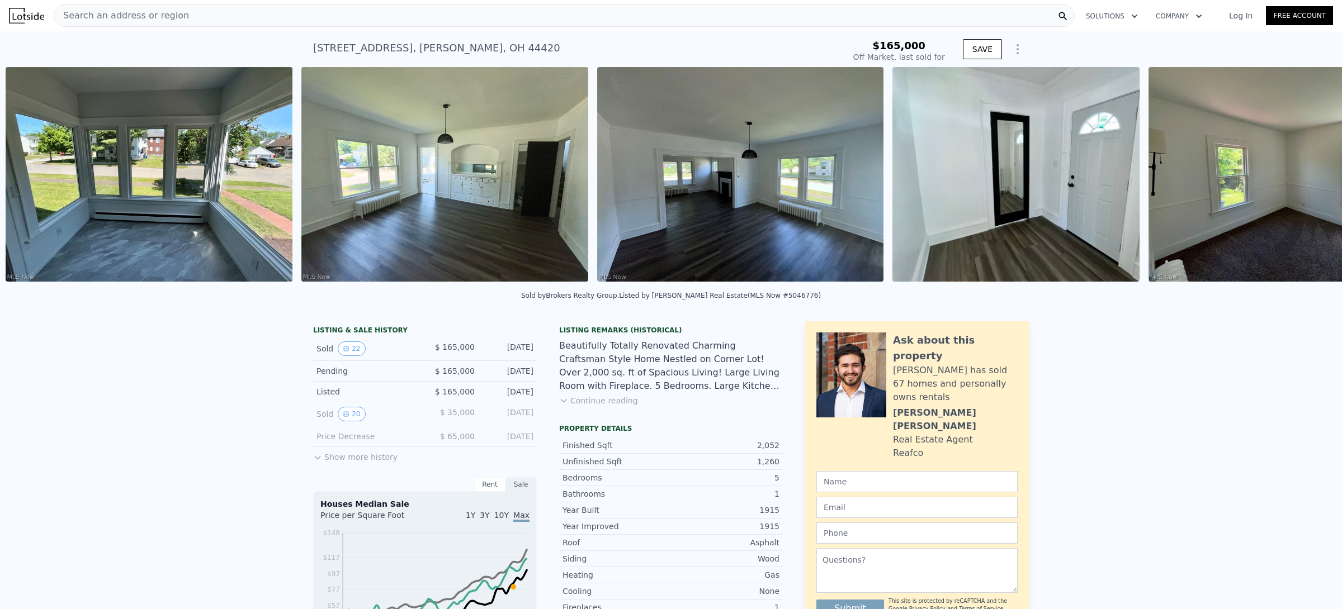
scroll to position [0, 3275]
click at [1302, 180] on icon at bounding box center [1313, 177] width 22 height 22
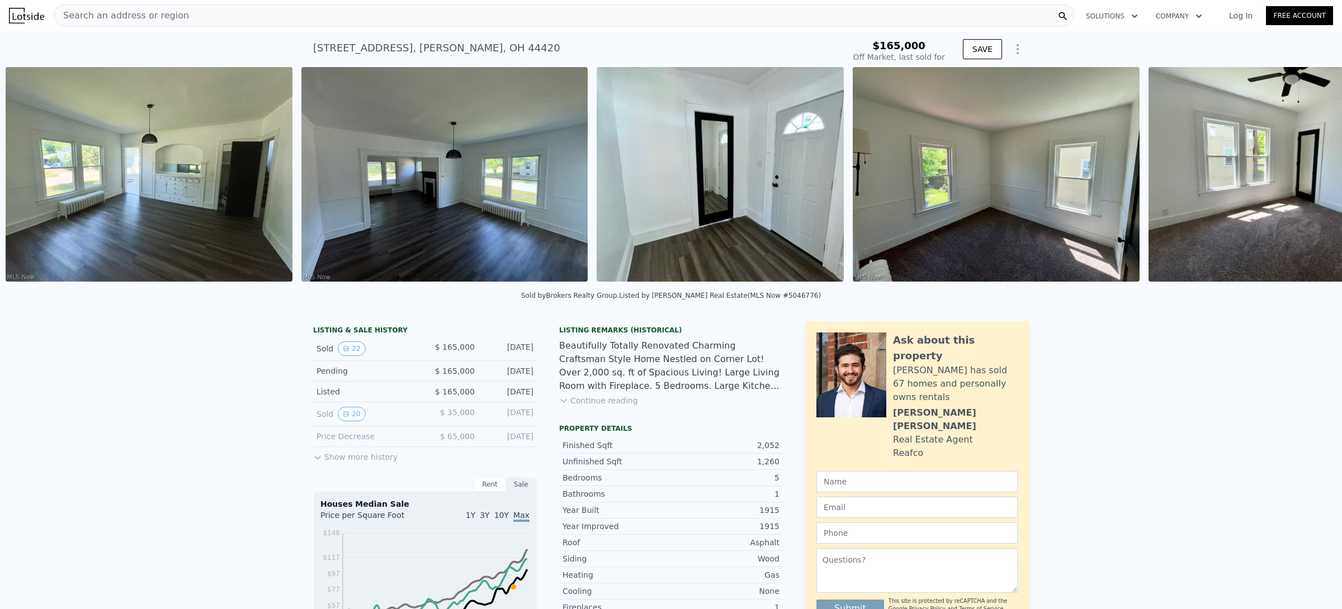
scroll to position [0, 3570]
click at [1302, 180] on icon at bounding box center [1313, 177] width 22 height 22
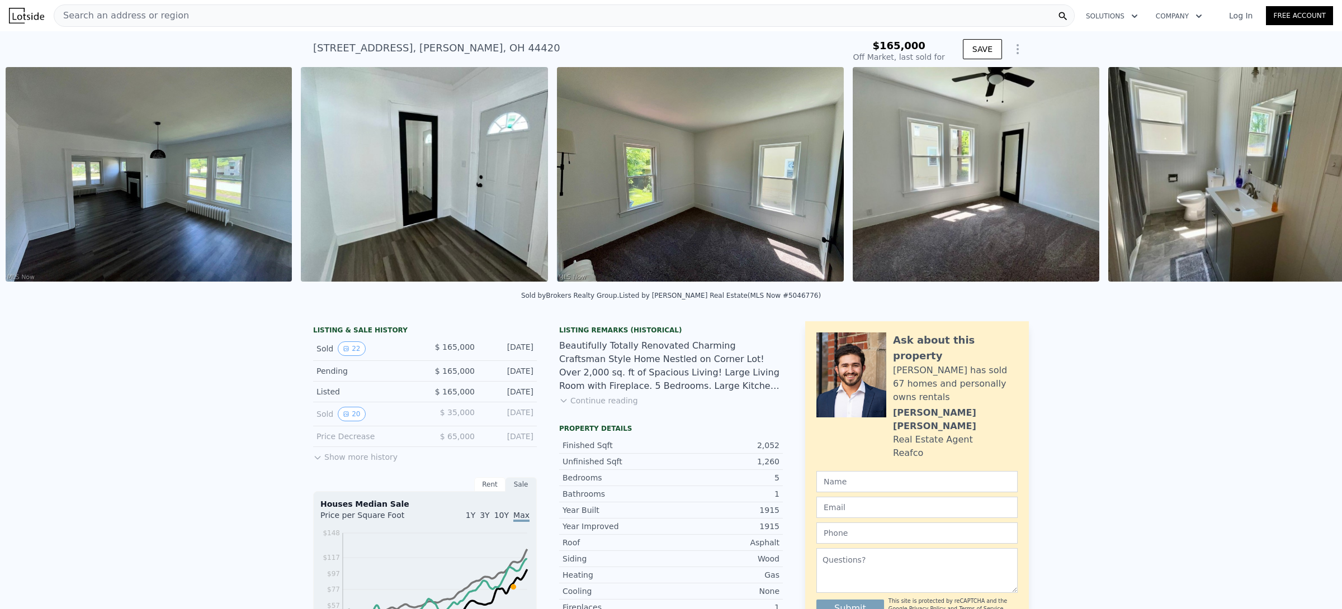
scroll to position [0, 3866]
click at [1302, 180] on icon at bounding box center [1313, 177] width 22 height 22
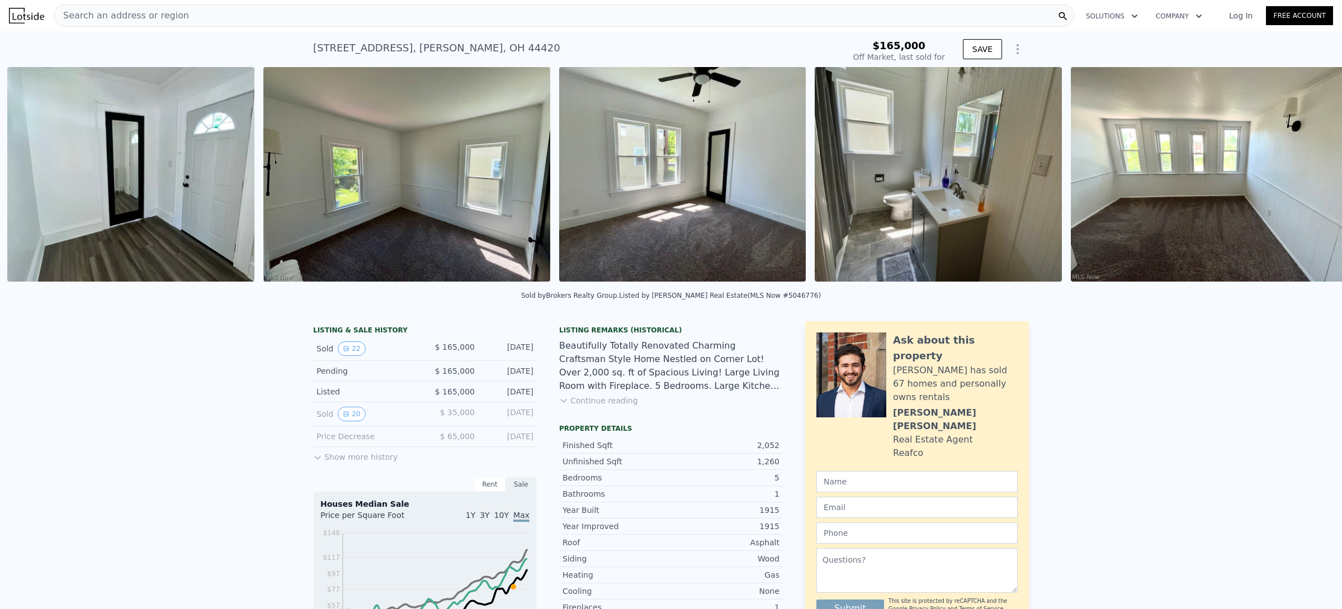
scroll to position [0, 4162]
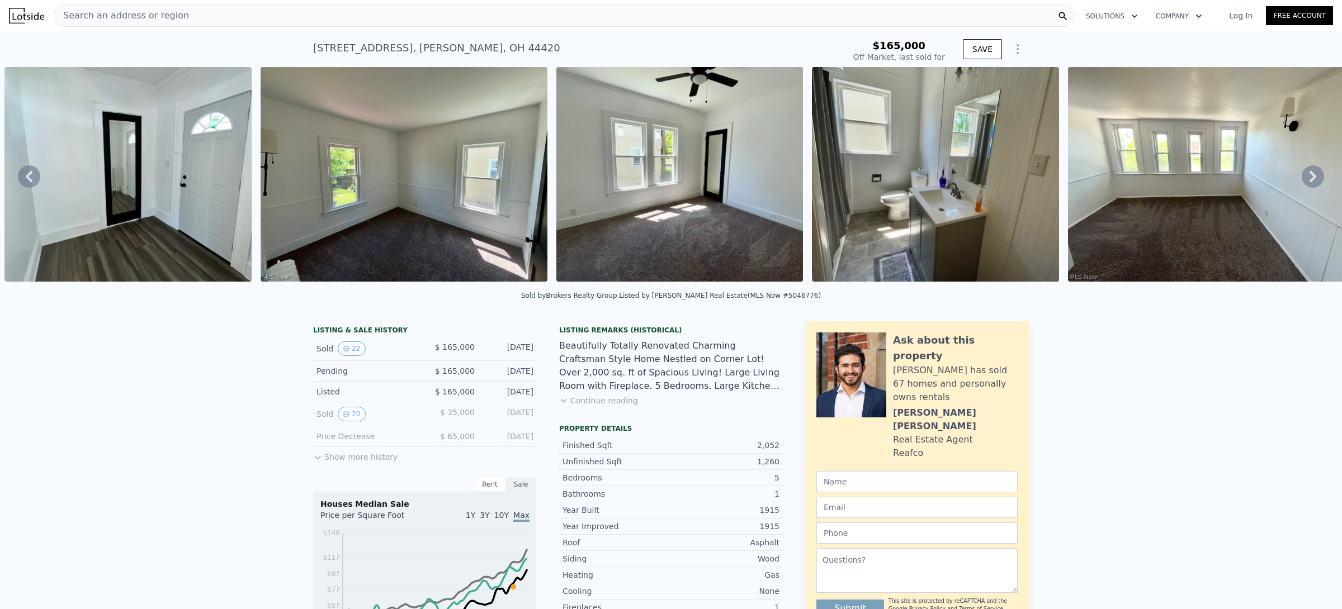
click at [1302, 180] on icon at bounding box center [1313, 177] width 22 height 22
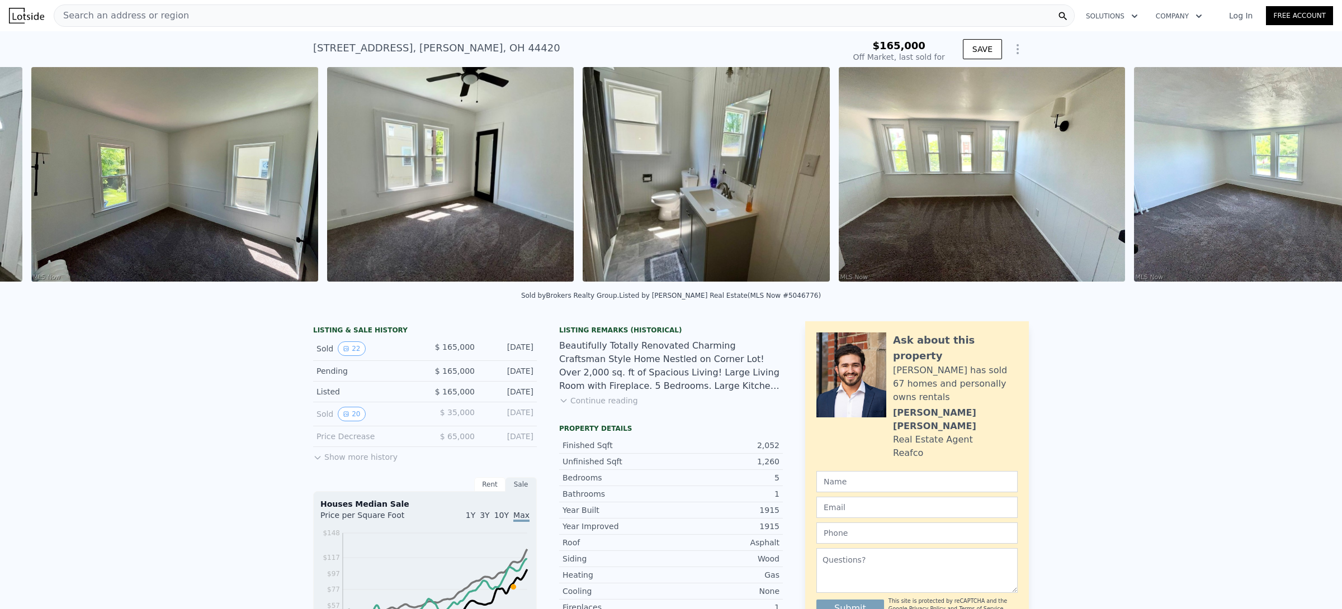
scroll to position [0, 4417]
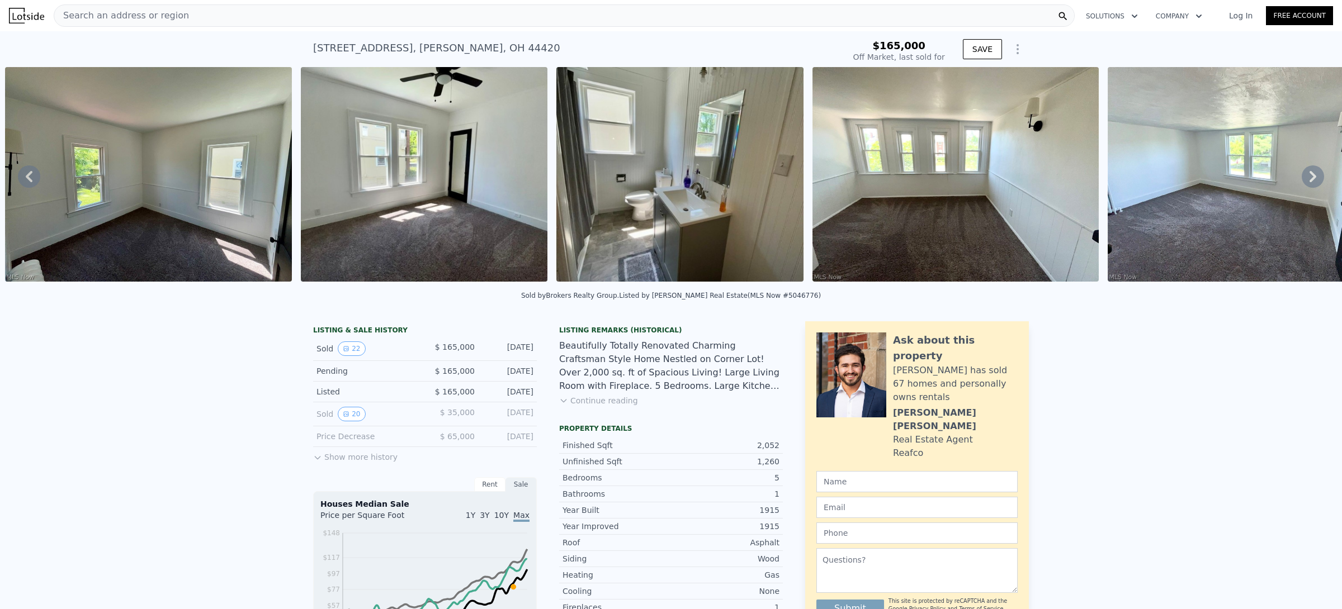
click at [1302, 180] on icon at bounding box center [1313, 177] width 22 height 22
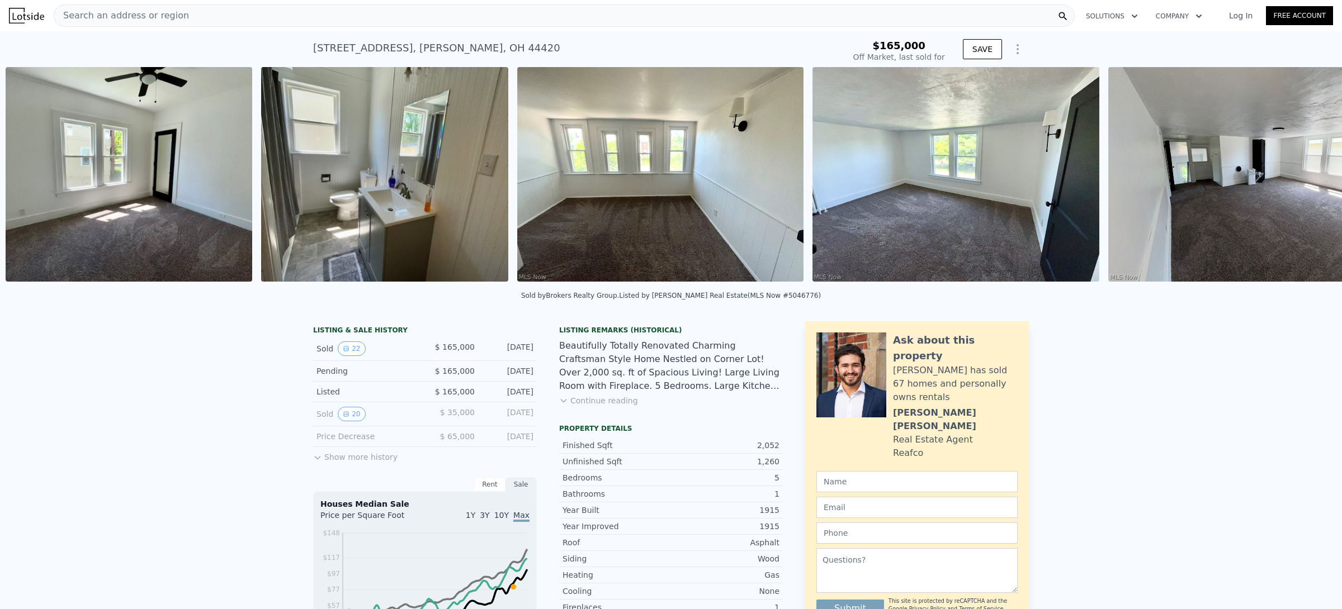
scroll to position [0, 4713]
click at [1302, 180] on icon at bounding box center [1313, 177] width 22 height 22
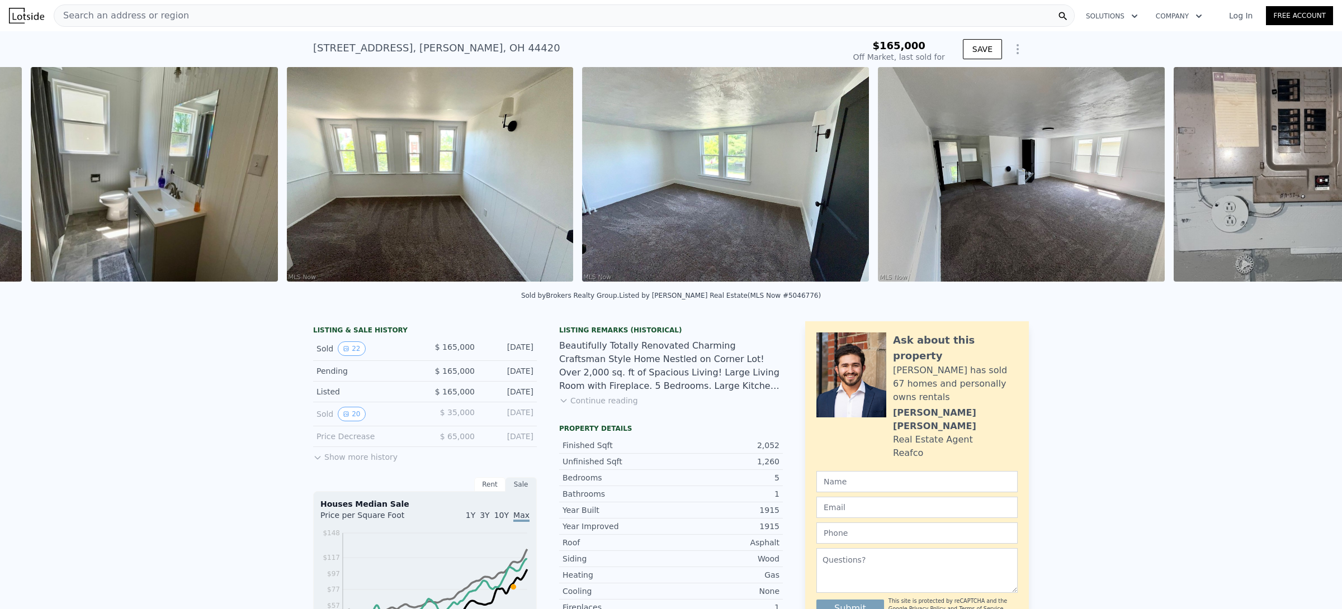
scroll to position [0, 4968]
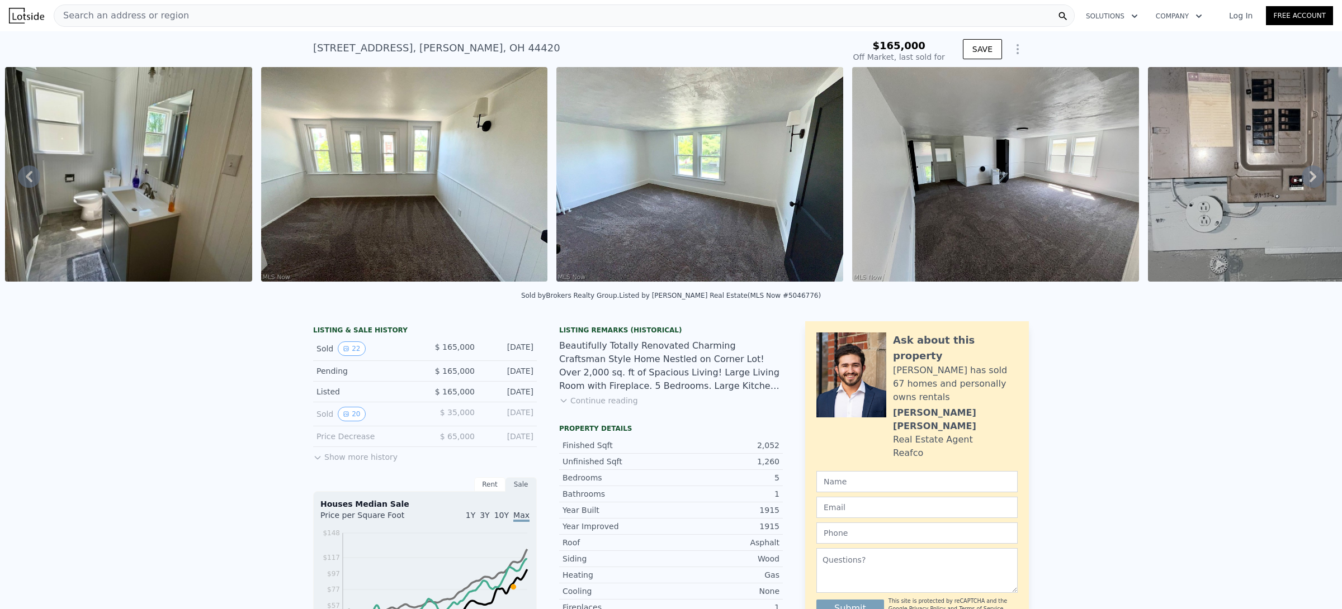
click at [1302, 180] on icon at bounding box center [1313, 177] width 22 height 22
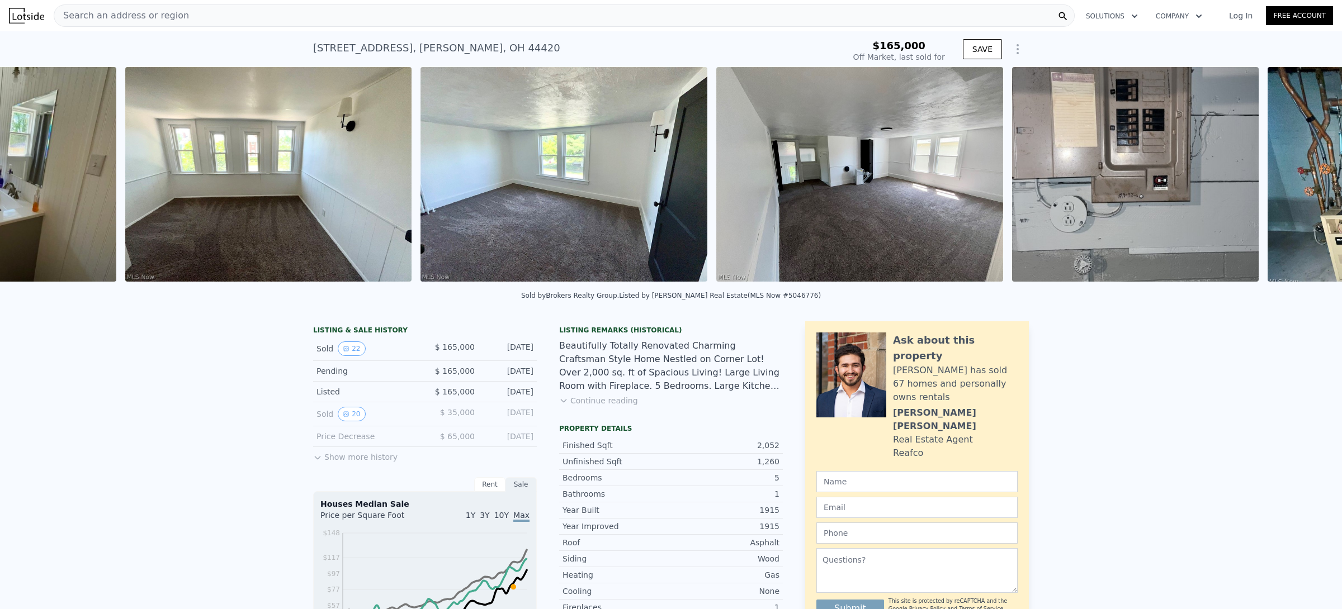
scroll to position [0, 5225]
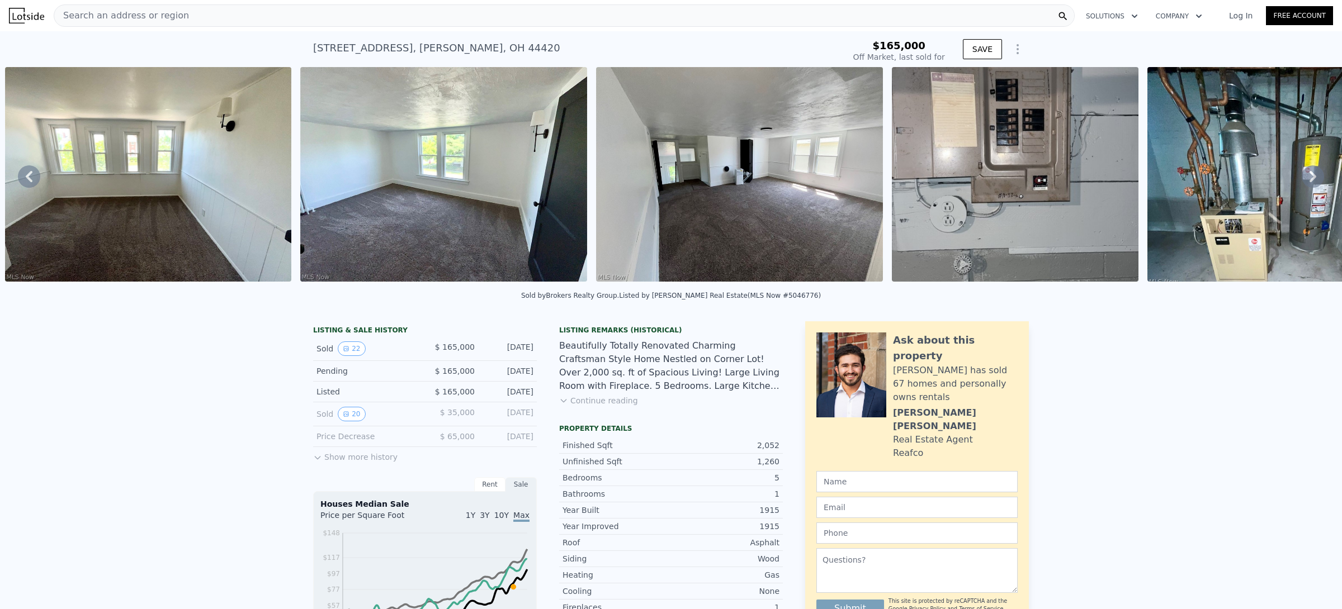
click at [1302, 180] on icon at bounding box center [1313, 177] width 22 height 22
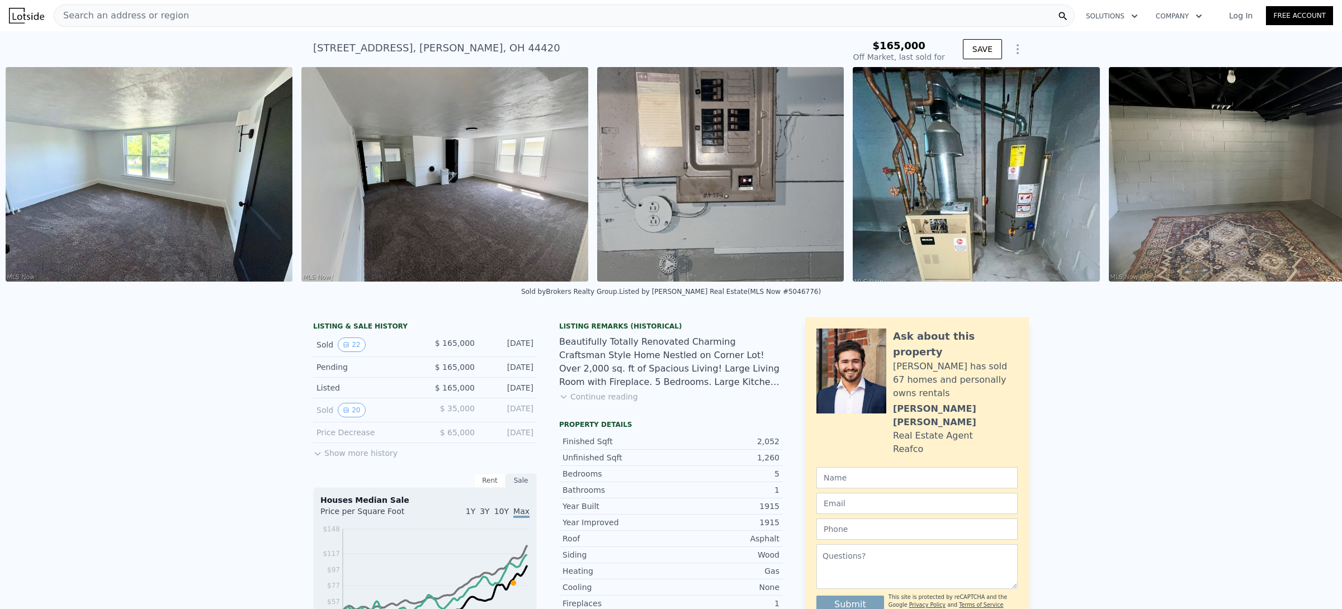
scroll to position [0, 5520]
click at [1302, 180] on icon at bounding box center [1313, 174] width 22 height 22
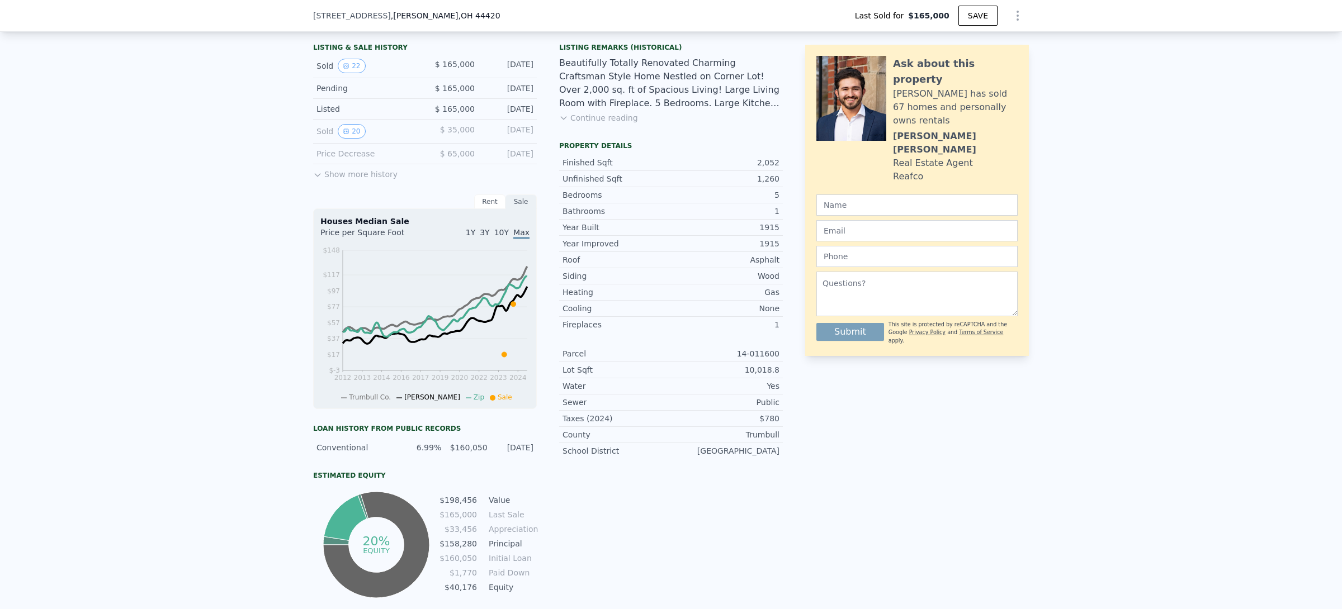
scroll to position [0, 0]
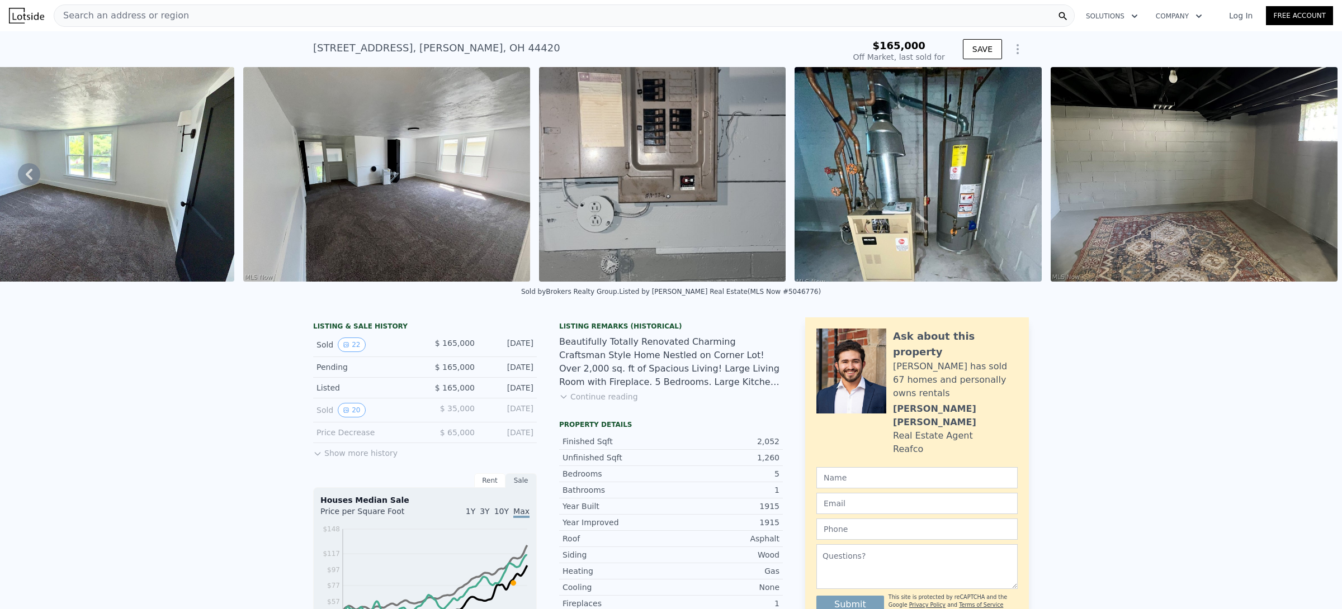
type input "$ 208,000"
type input "$ 19,430"
